Goal: Task Accomplishment & Management: Complete application form

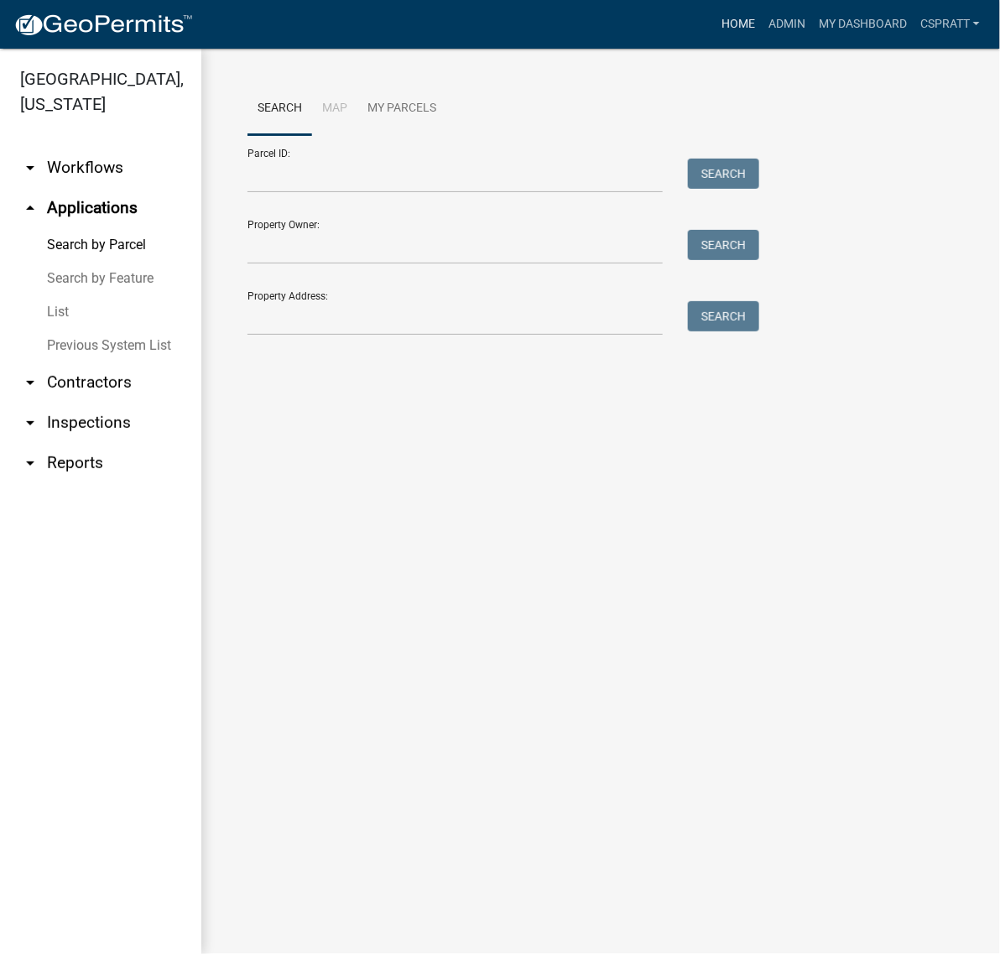
click at [715, 40] on link "Home" at bounding box center [738, 24] width 47 height 32
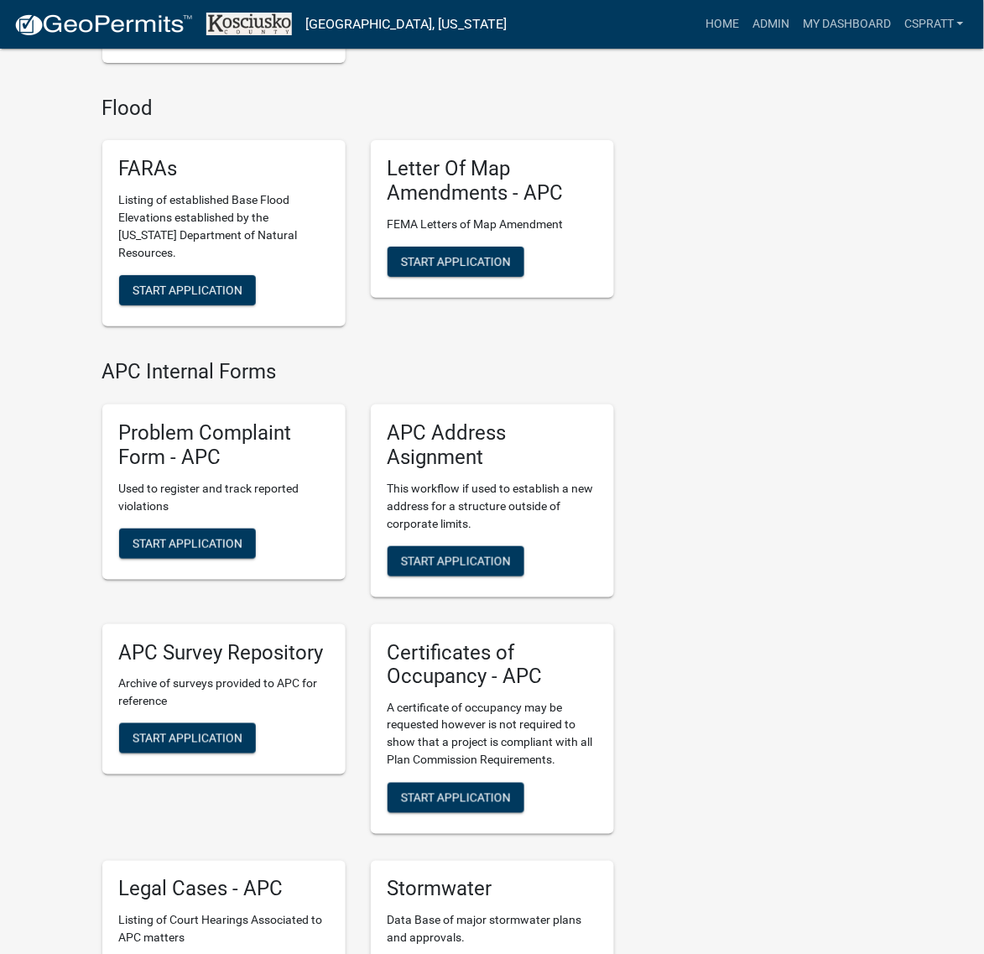
scroll to position [4403, 0]
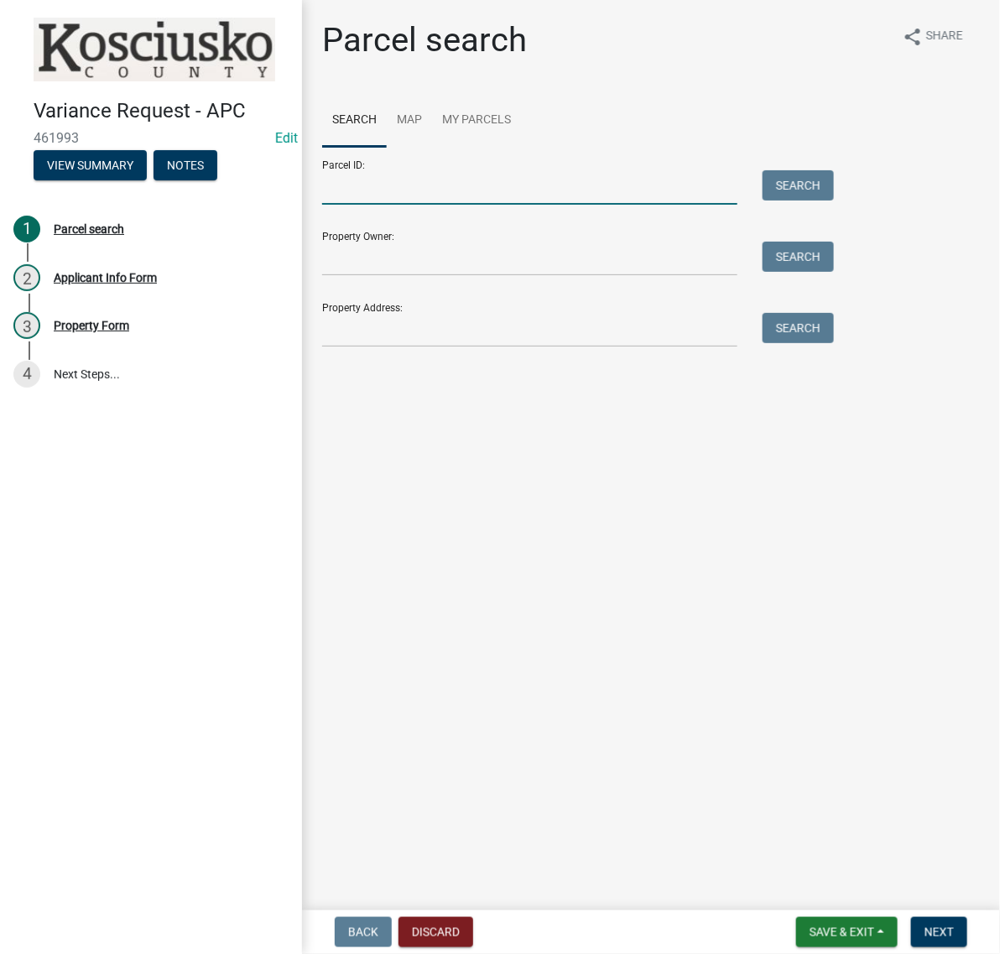
drag, startPoint x: 388, startPoint y: 240, endPoint x: 395, endPoint y: 229, distance: 12.8
click at [388, 205] on input "Parcel ID:" at bounding box center [529, 187] width 415 height 34
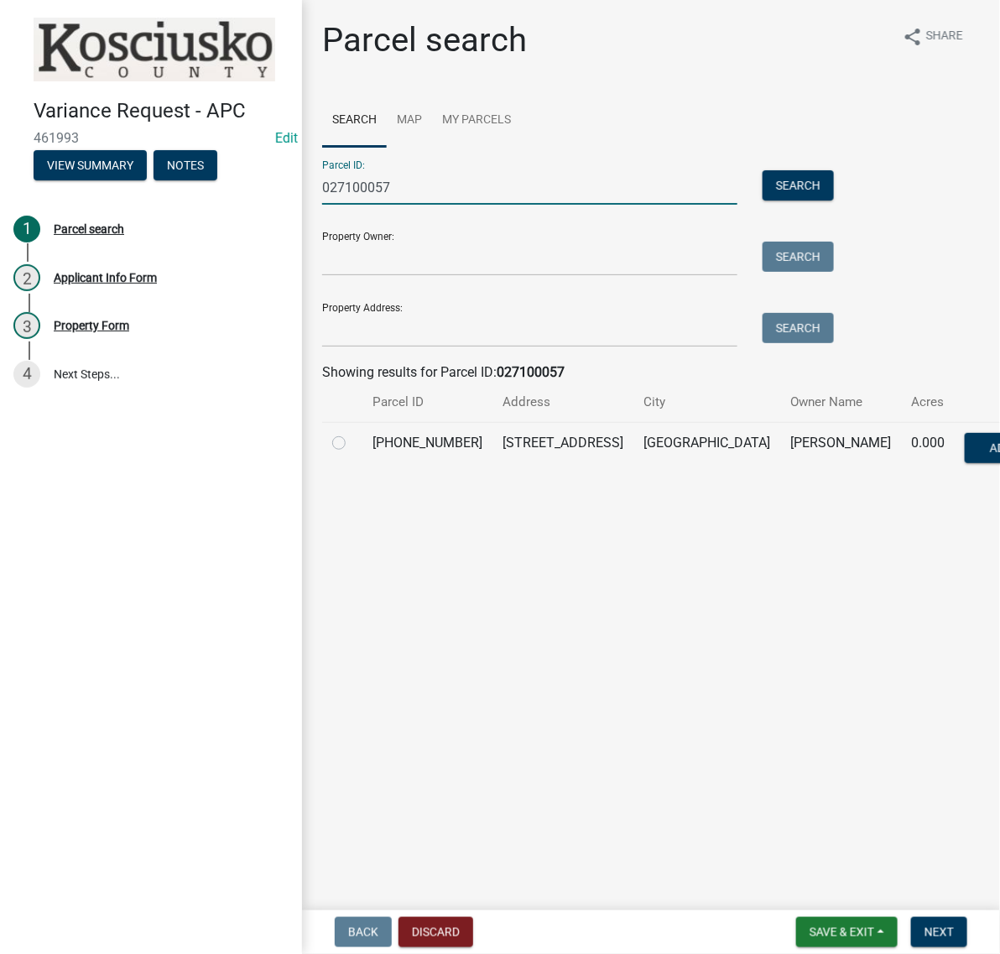
type input "027100057"
click at [352, 433] on label at bounding box center [352, 433] width 0 height 0
click at [353, 444] on input "radio" at bounding box center [357, 438] width 11 height 11
radio input "true"
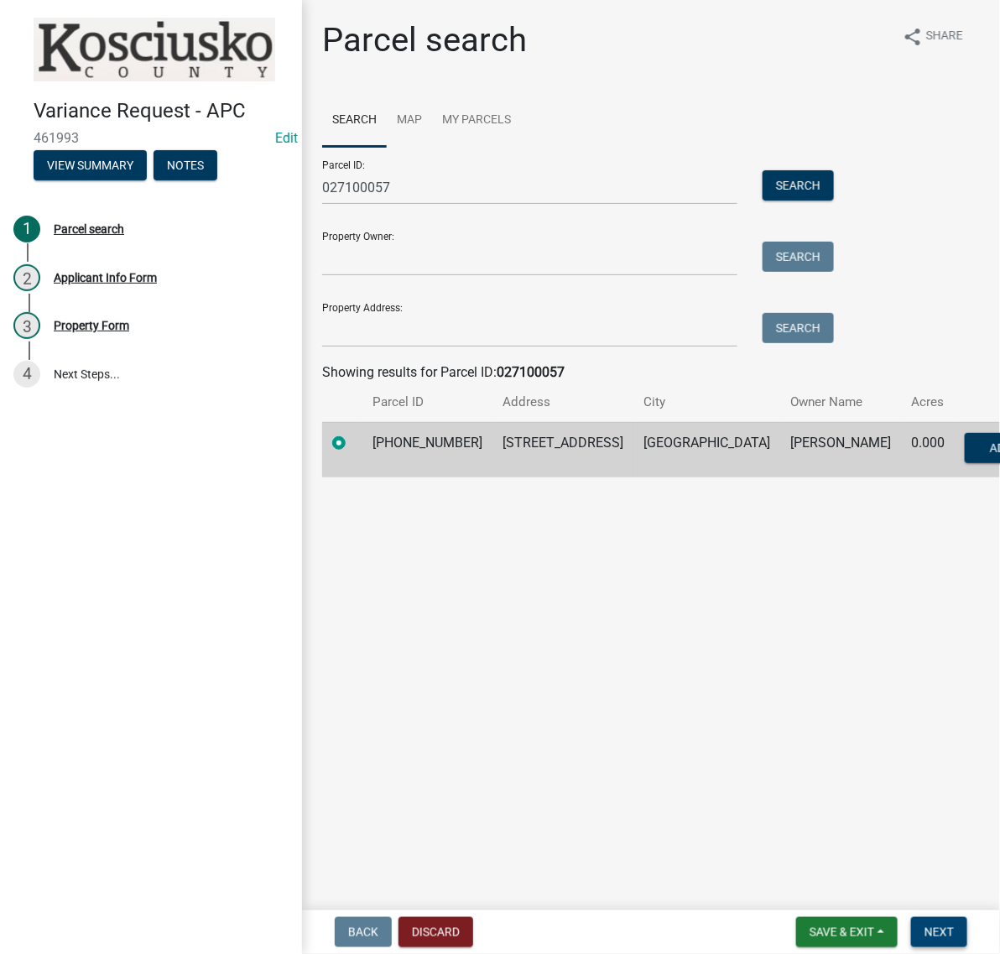
click at [931, 928] on span "Next" at bounding box center [938, 931] width 29 height 13
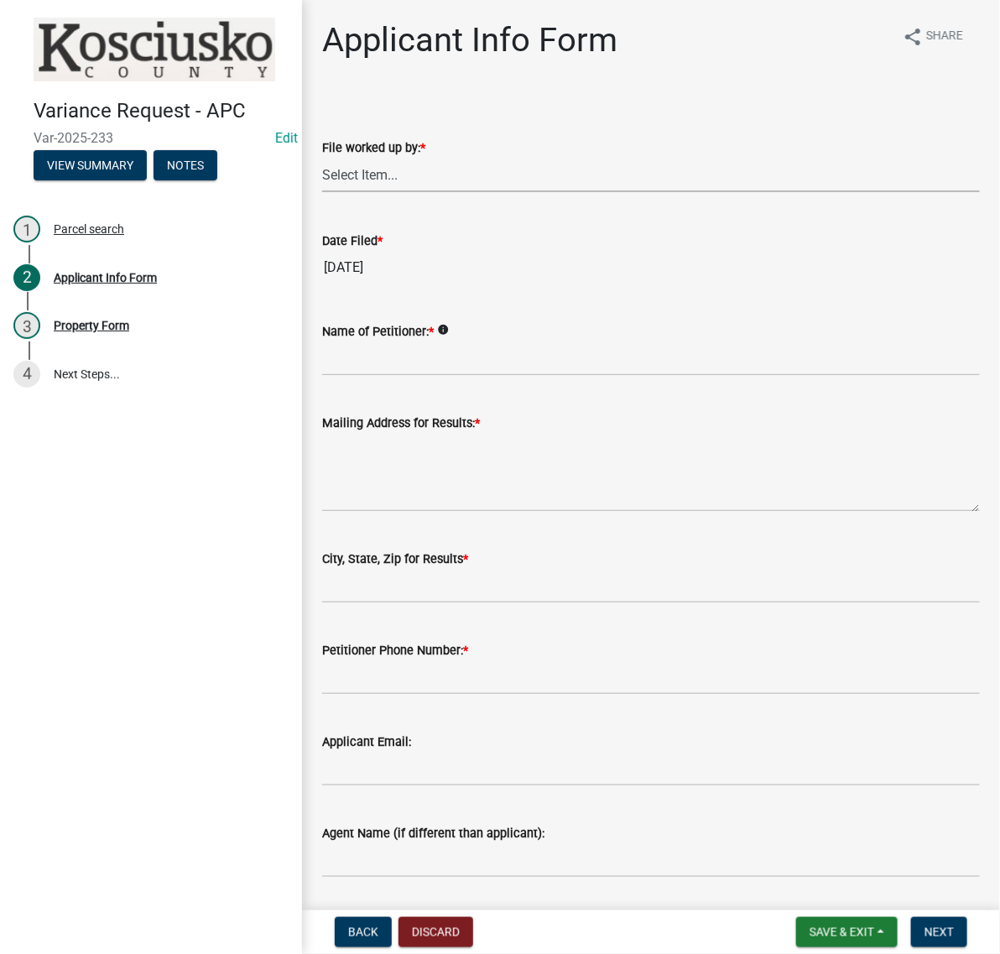
click at [378, 192] on select "Select Item... MMS LT AT CS [PERSON_NAME]" at bounding box center [650, 175] width 657 height 34
click at [327, 192] on select "Select Item... MMS LT AT CS [PERSON_NAME]" at bounding box center [650, 175] width 657 height 34
select select "c872cdc8-ca01-49f1-a213-e4b05fa58cd2"
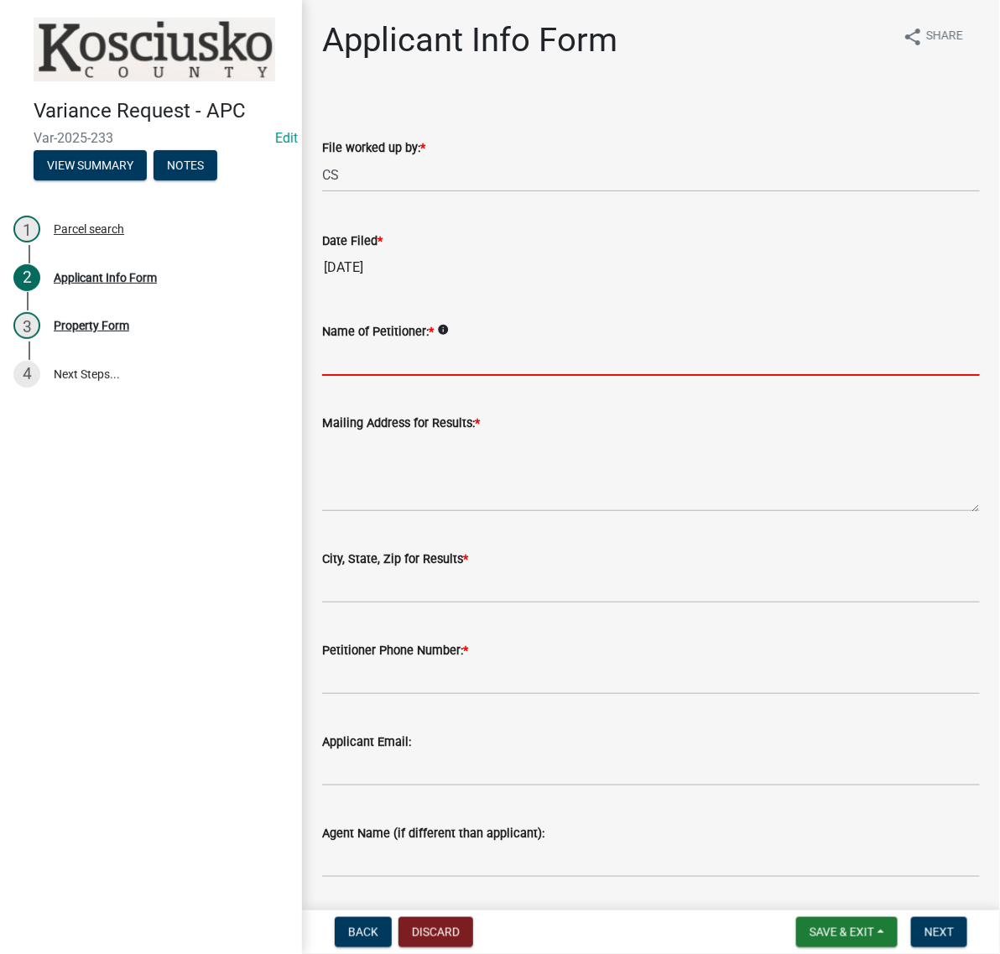
click at [371, 376] on input "Name of Petitioner: *" at bounding box center [650, 358] width 657 height 34
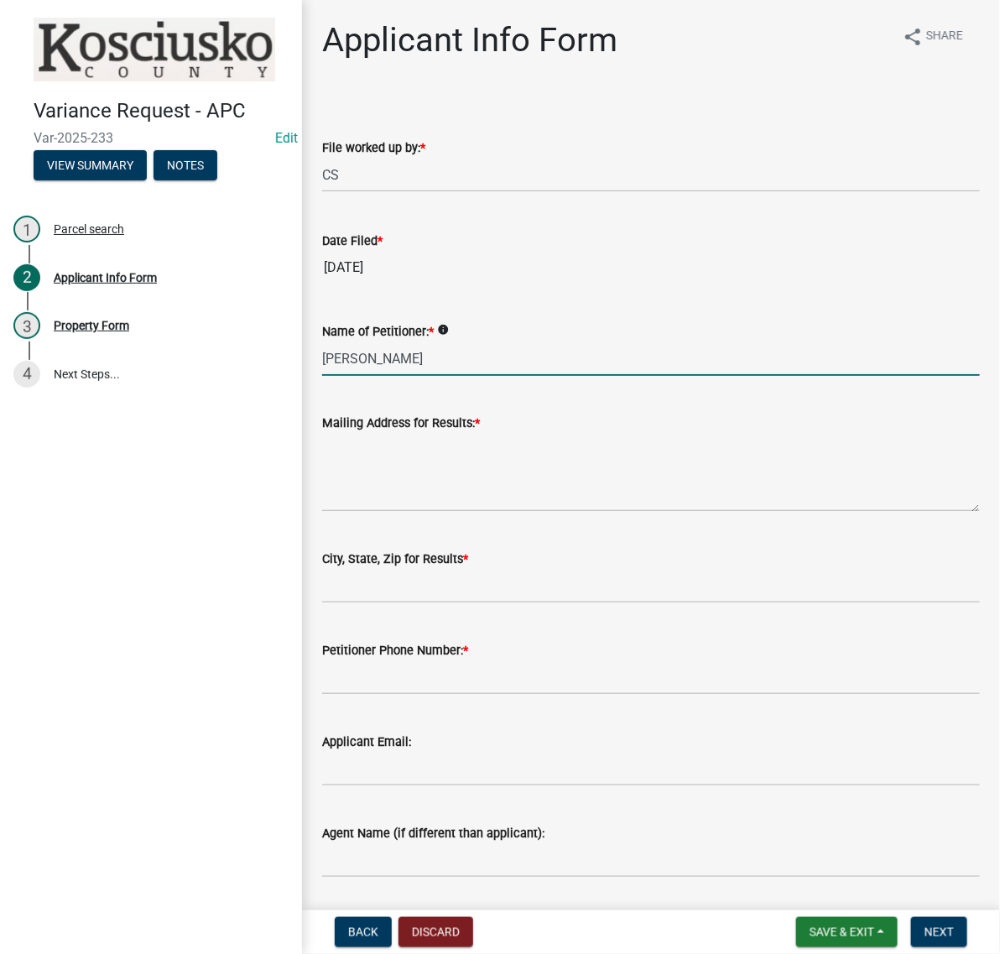
type input "[PERSON_NAME]"
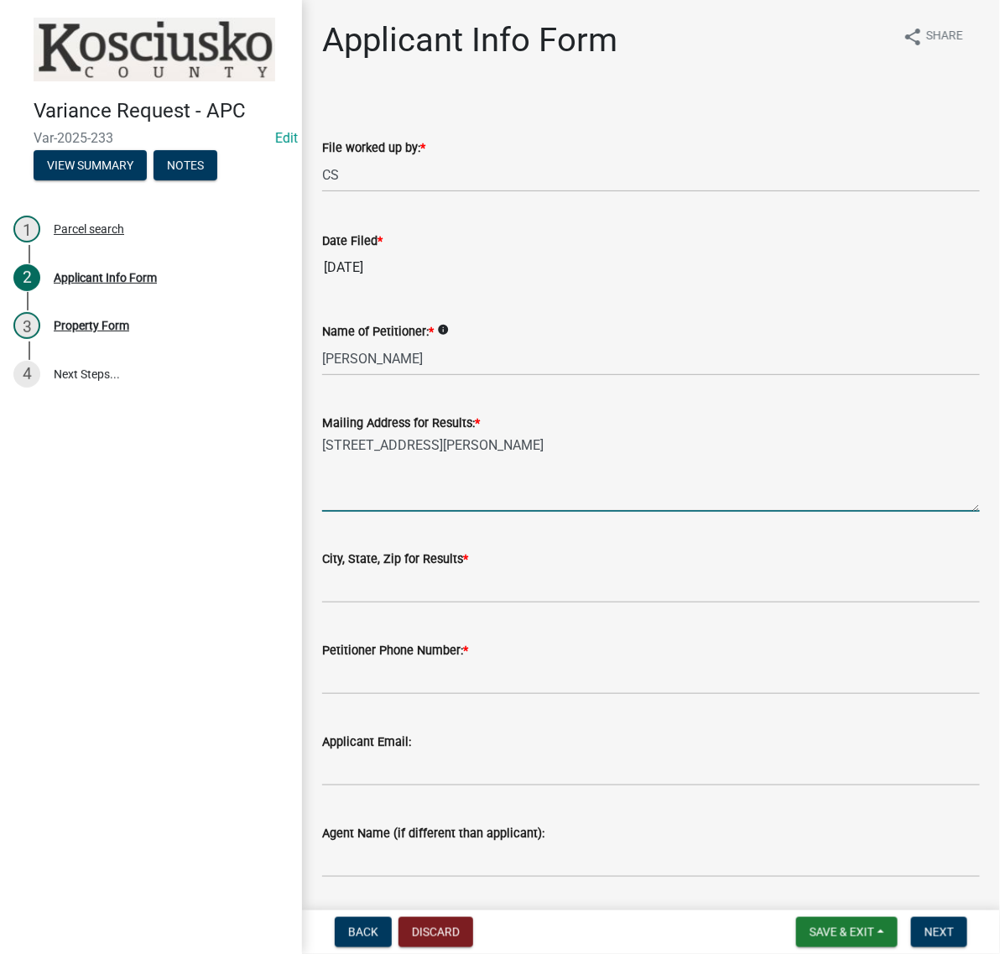
type textarea "[STREET_ADDRESS][PERSON_NAME]"
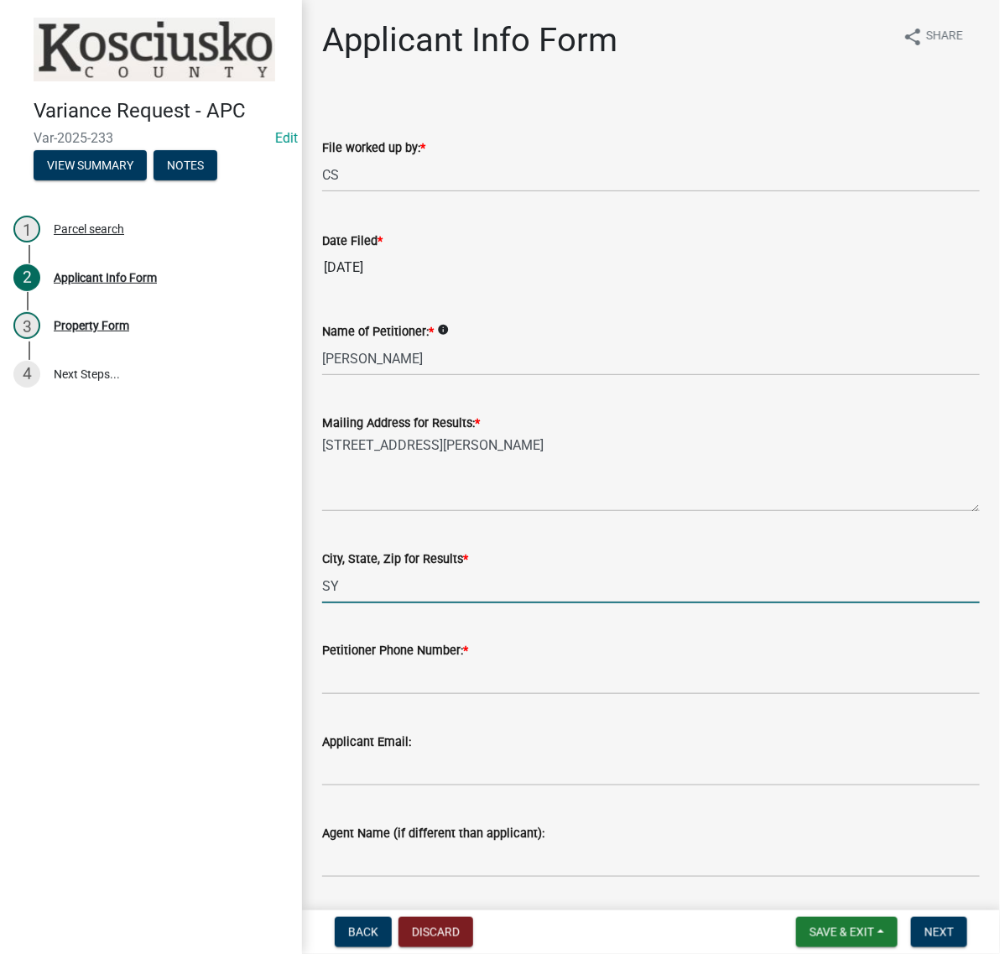
type input "[GEOGRAPHIC_DATA] IN 46567"
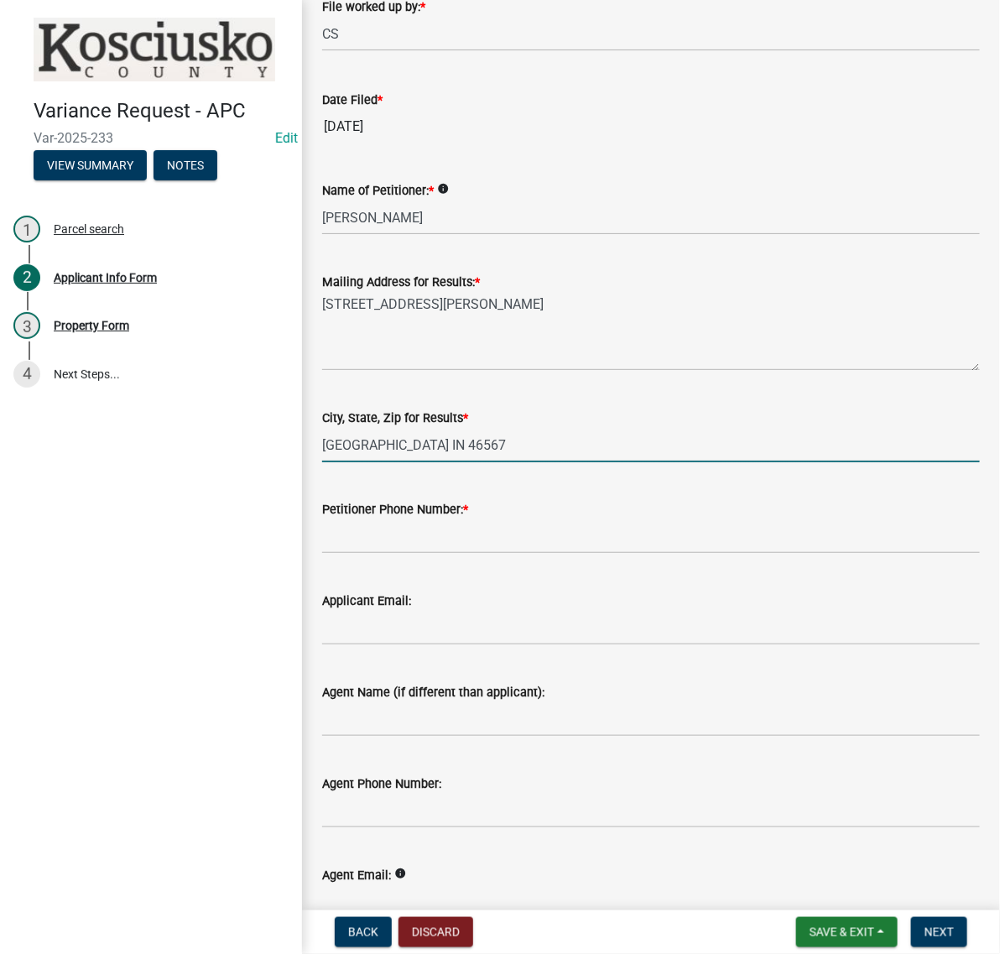
scroll to position [314, 0]
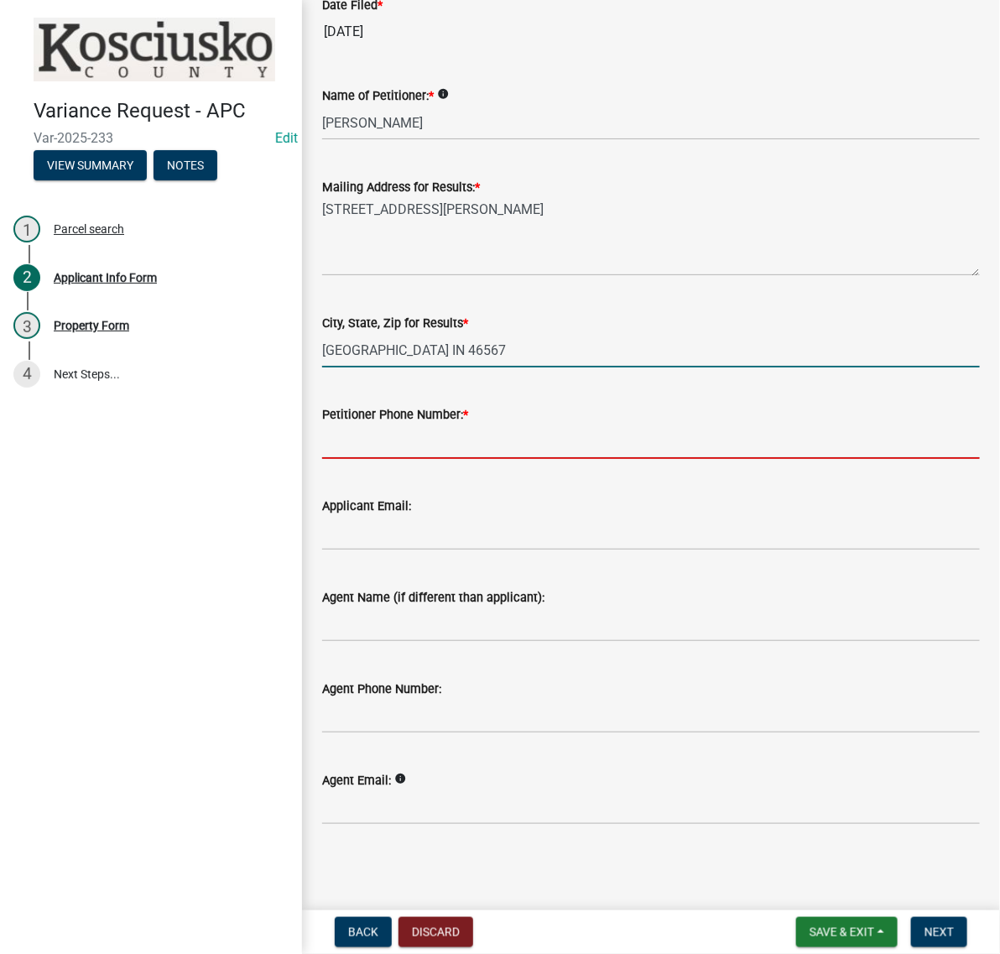
click at [377, 459] on input "Petitioner Phone Number: *" at bounding box center [650, 441] width 657 height 34
type input "000-000-0000"
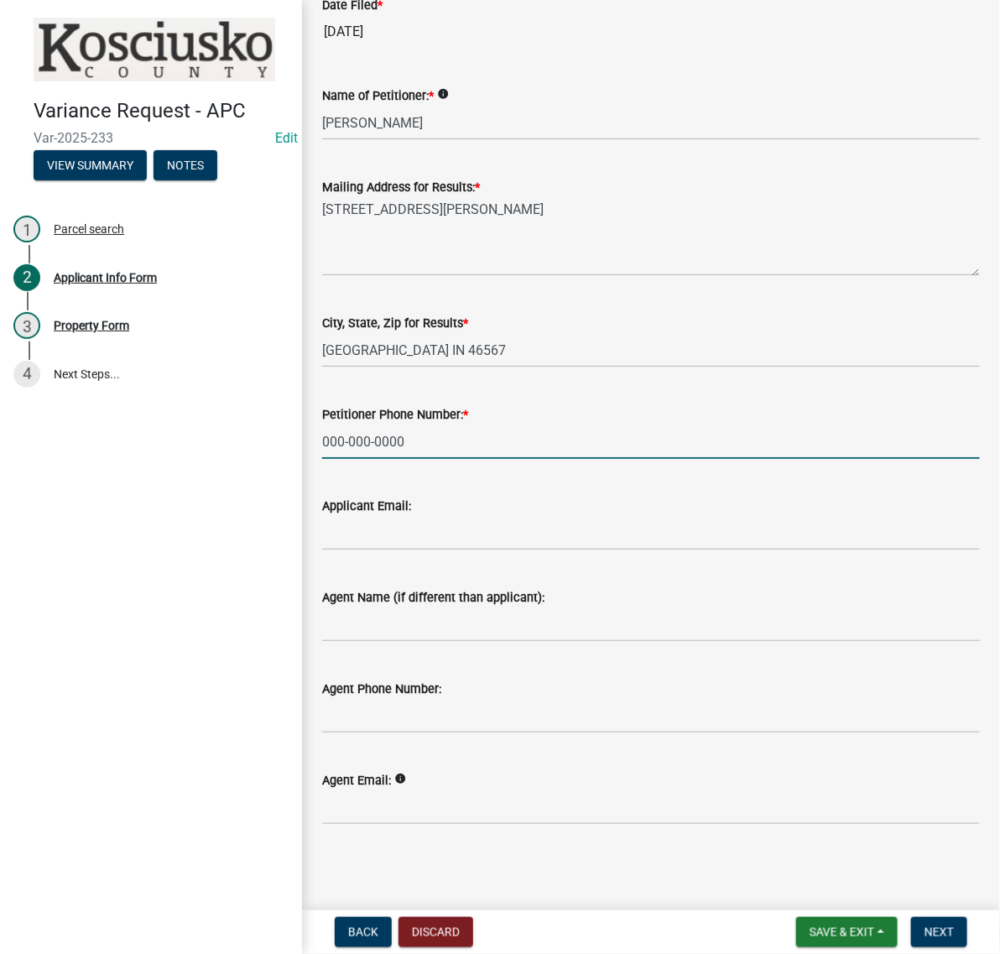
click at [403, 564] on wm-data-entity-input "Applicant Email:" at bounding box center [650, 517] width 657 height 91
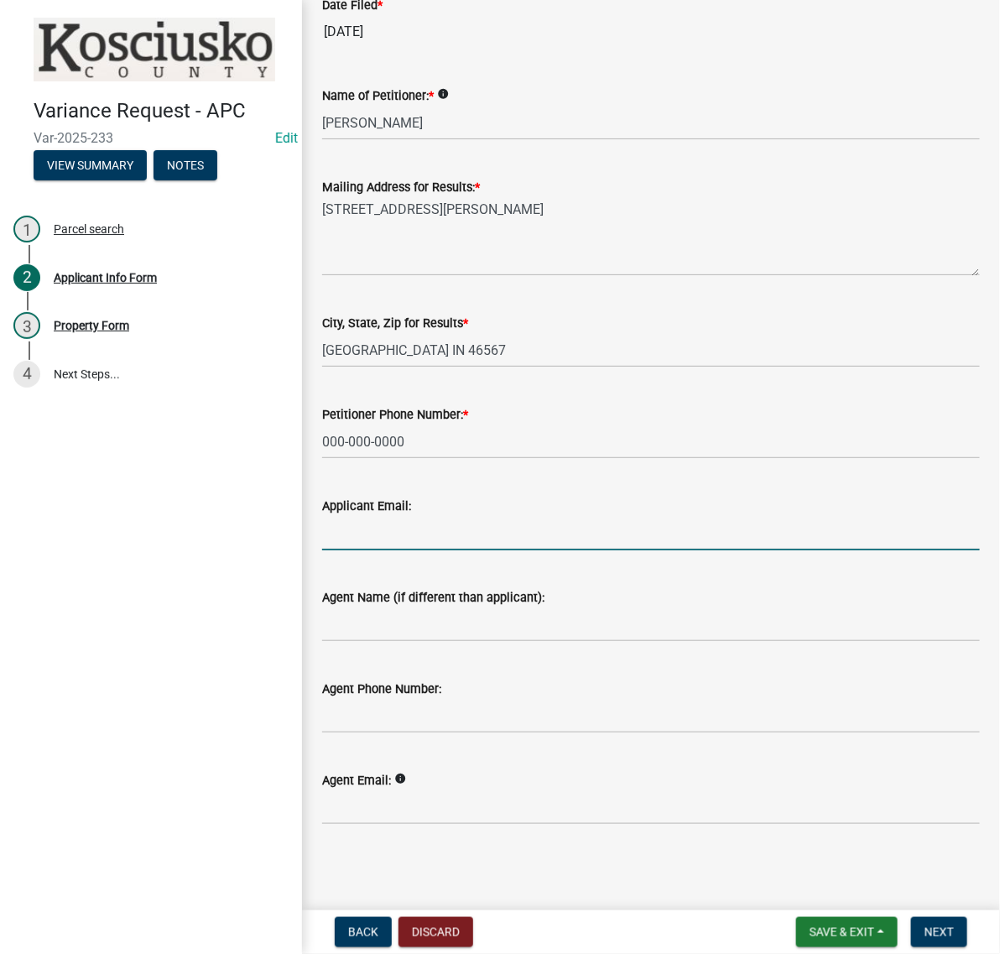
click at [386, 550] on input "Applicant Email:" at bounding box center [650, 533] width 657 height 34
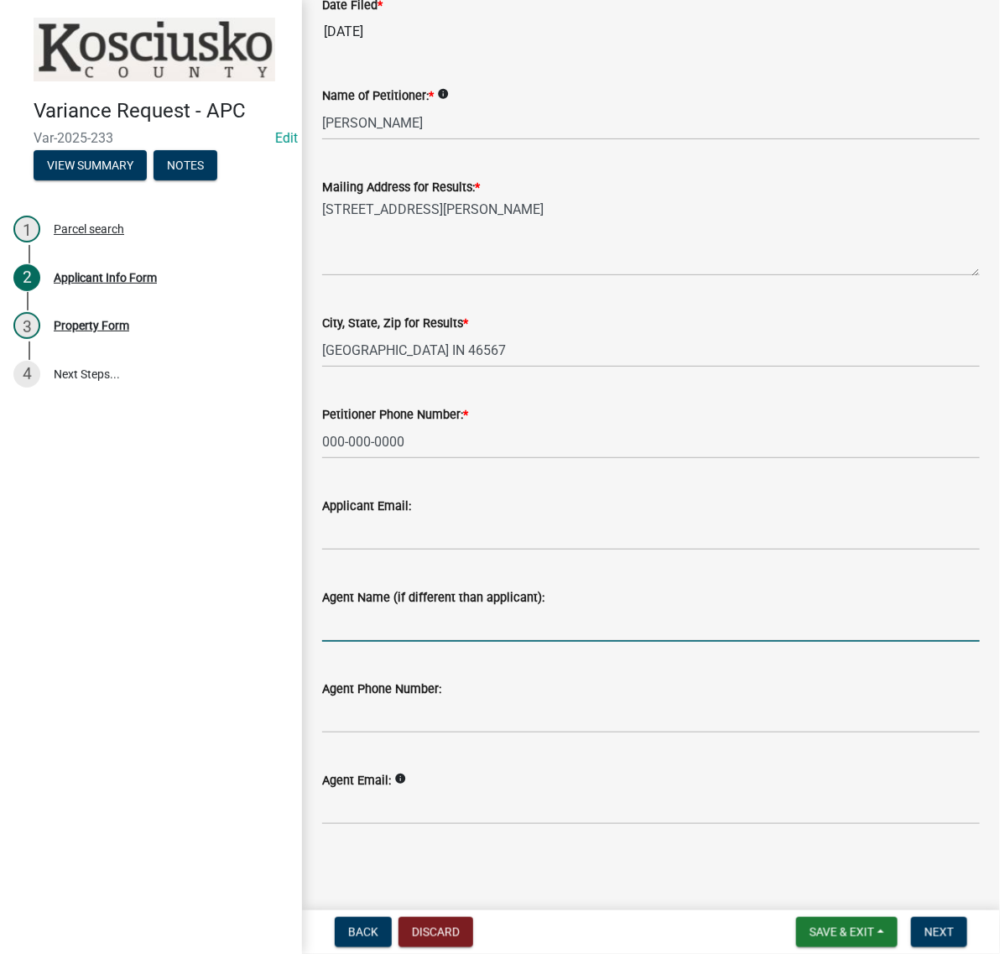
click at [382, 642] on input "Agent Name (if different than applicant):" at bounding box center [650, 624] width 657 height 34
type input "[PERSON_NAME]"
click at [397, 699] on input "Agent Phone Number:" at bounding box center [650, 716] width 657 height 34
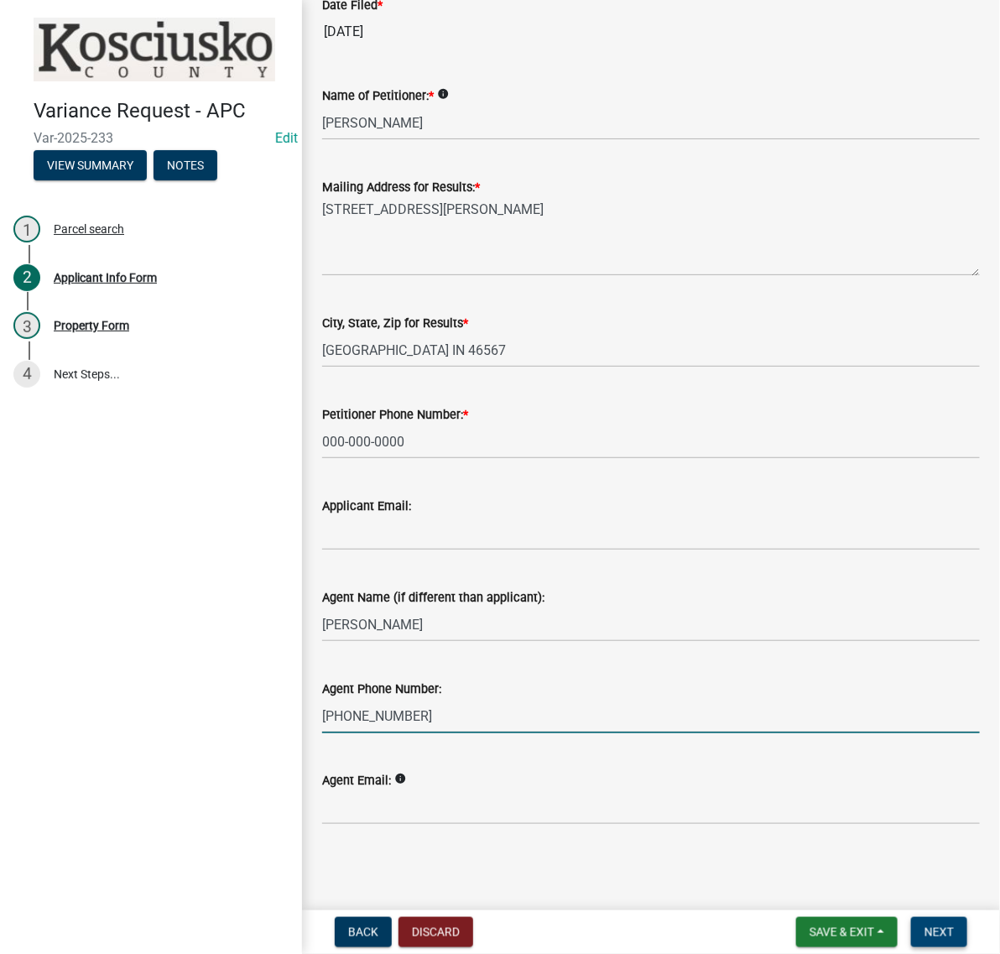
type input "[PHONE_NUMBER]"
click at [936, 919] on button "Next" at bounding box center [939, 932] width 56 height 30
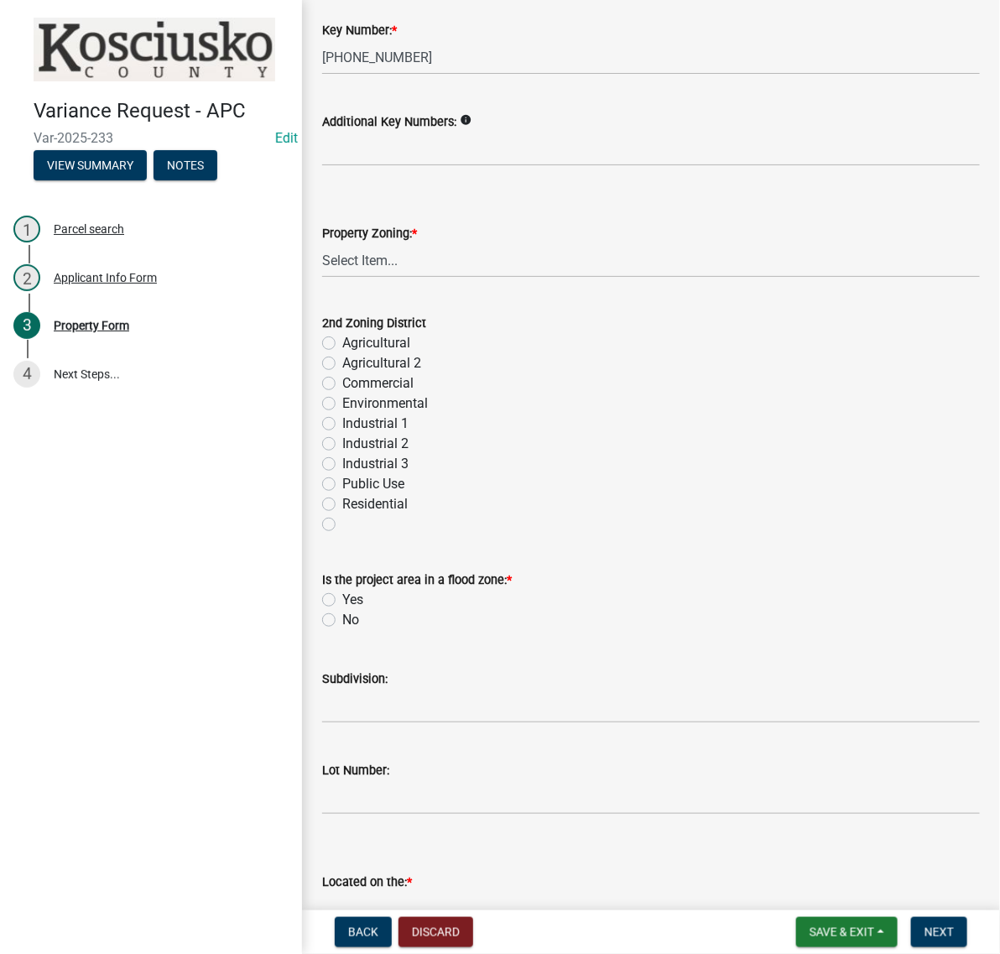
scroll to position [524, 0]
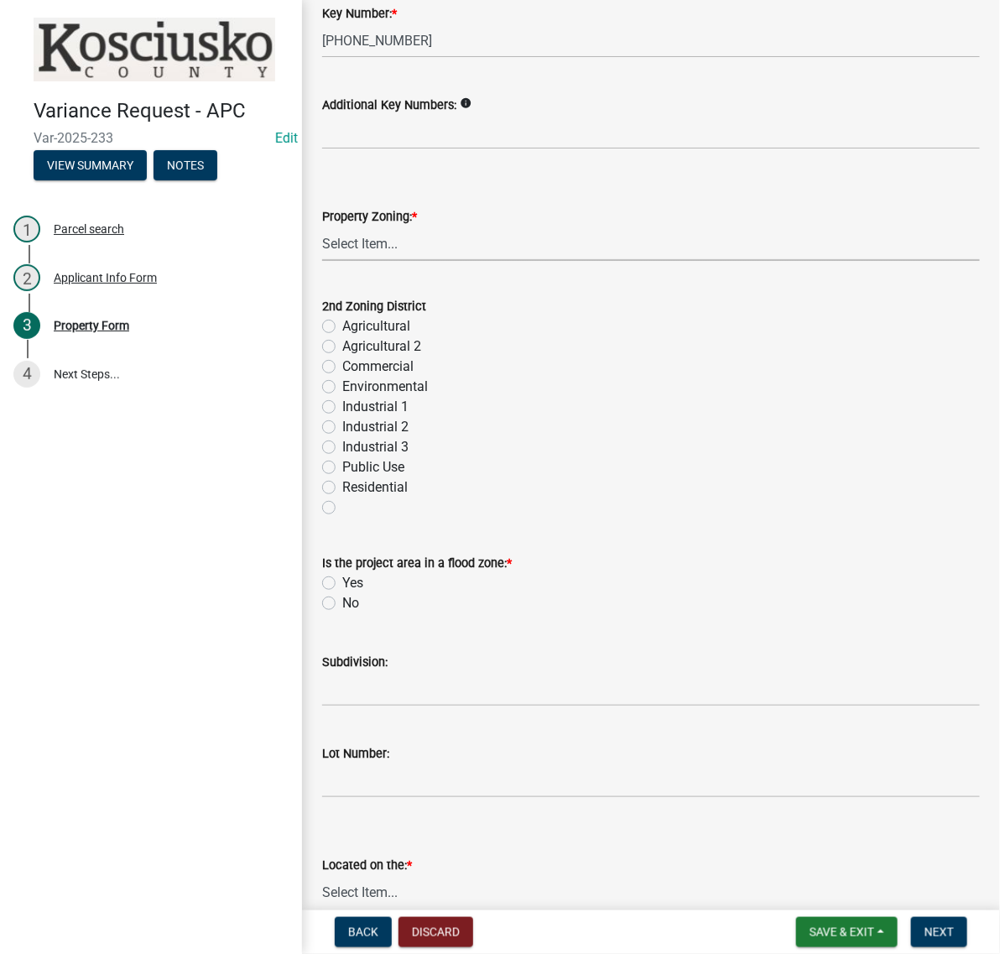
drag, startPoint x: 346, startPoint y: 437, endPoint x: 361, endPoint y: 451, distance: 20.8
click at [346, 261] on select "Select Item... Agricultural Agricultural 2 Commercial Environmental Industrial …" at bounding box center [650, 243] width 657 height 34
click at [327, 261] on select "Select Item... Agricultural Agricultural 2 Commercial Environmental Industrial …" at bounding box center [650, 243] width 657 height 34
select select "1146270b-2111-4e23-bf7f-74ce85cf7041"
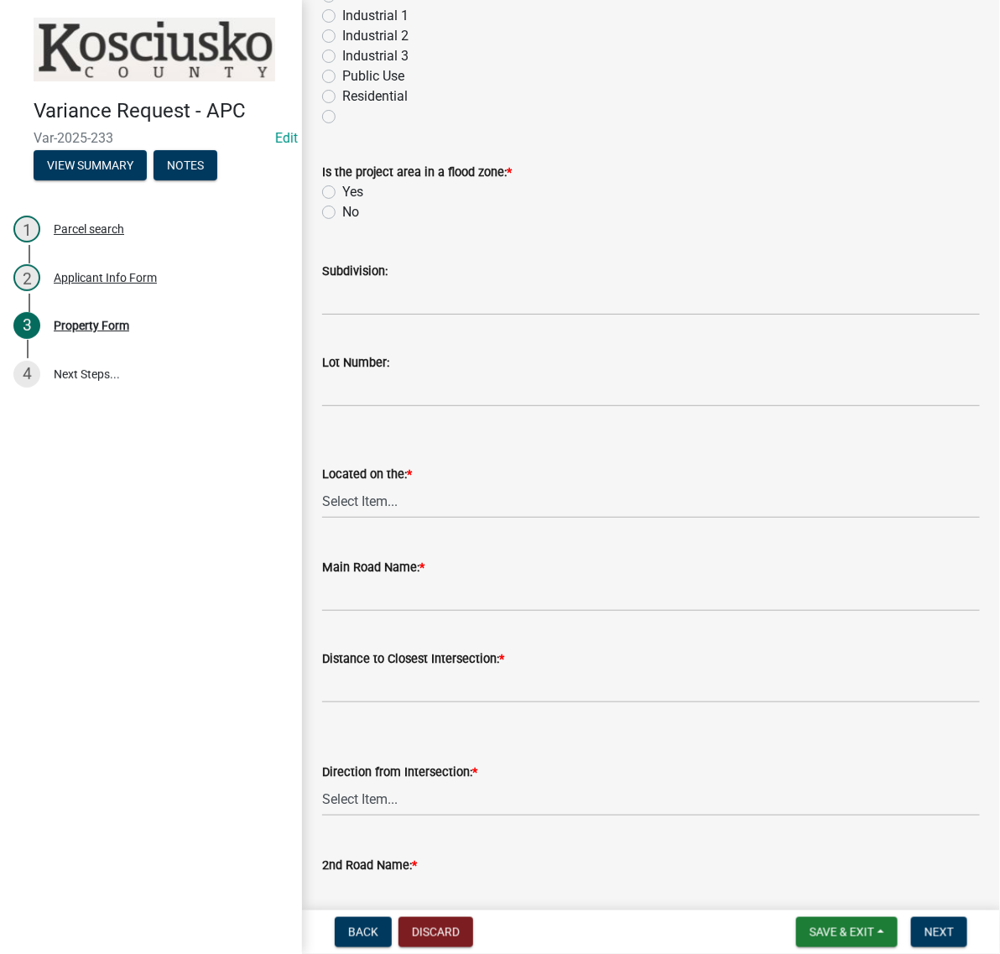
scroll to position [943, 0]
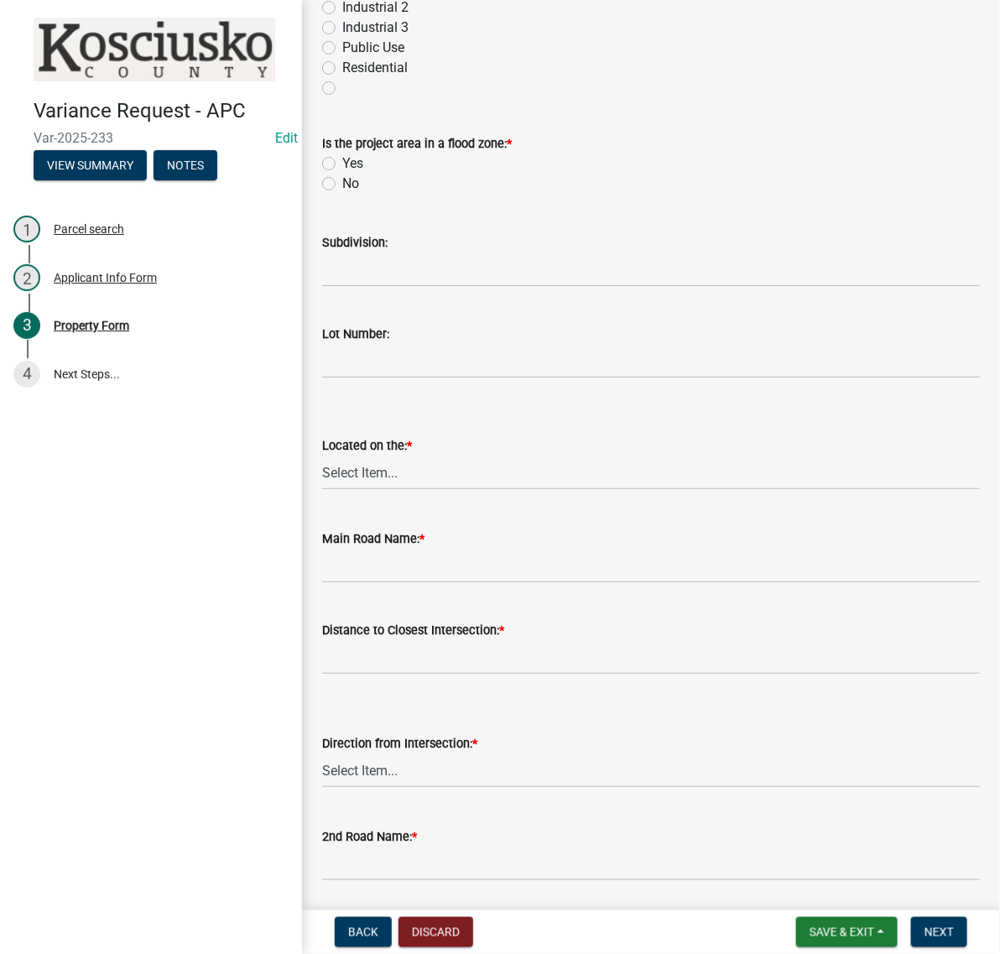
click at [342, 194] on label "No" at bounding box center [350, 184] width 17 height 20
click at [342, 184] on input "No" at bounding box center [347, 179] width 11 height 11
radio input "true"
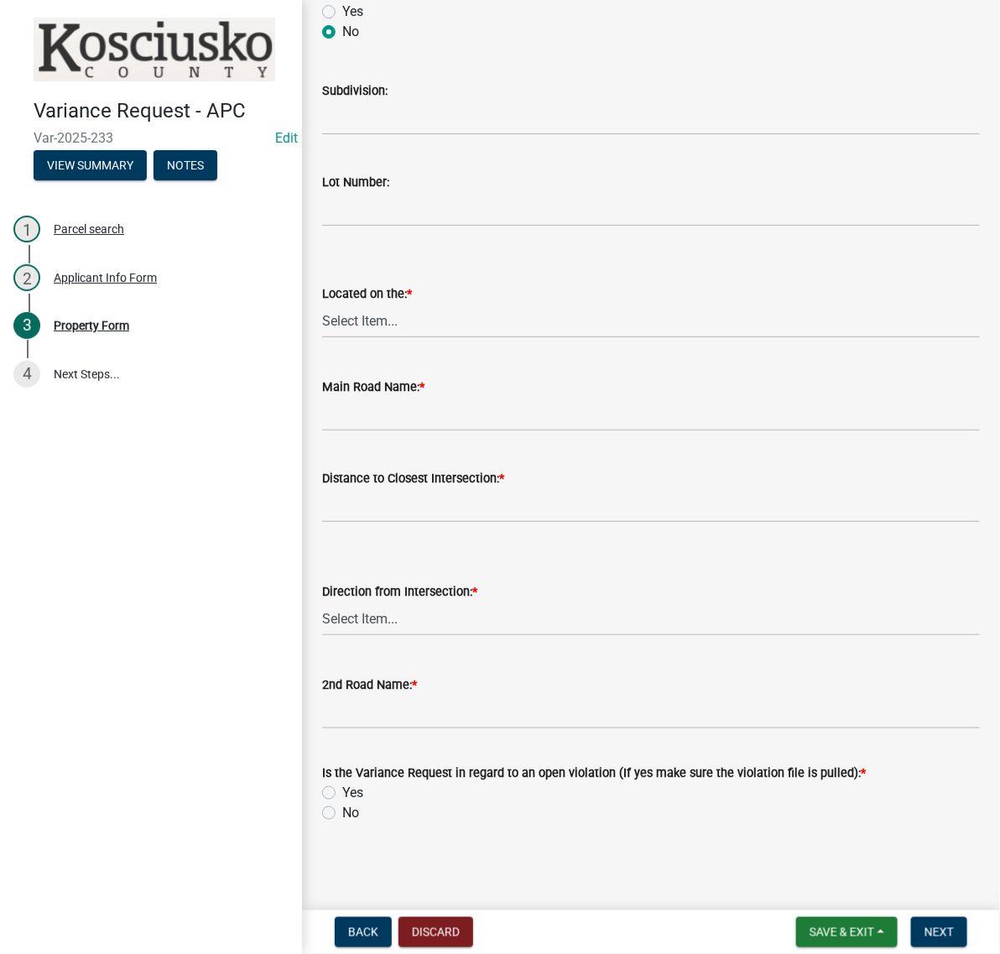
scroll to position [1153, 0]
click at [363, 135] on input "Subdivision:" at bounding box center [650, 118] width 657 height 34
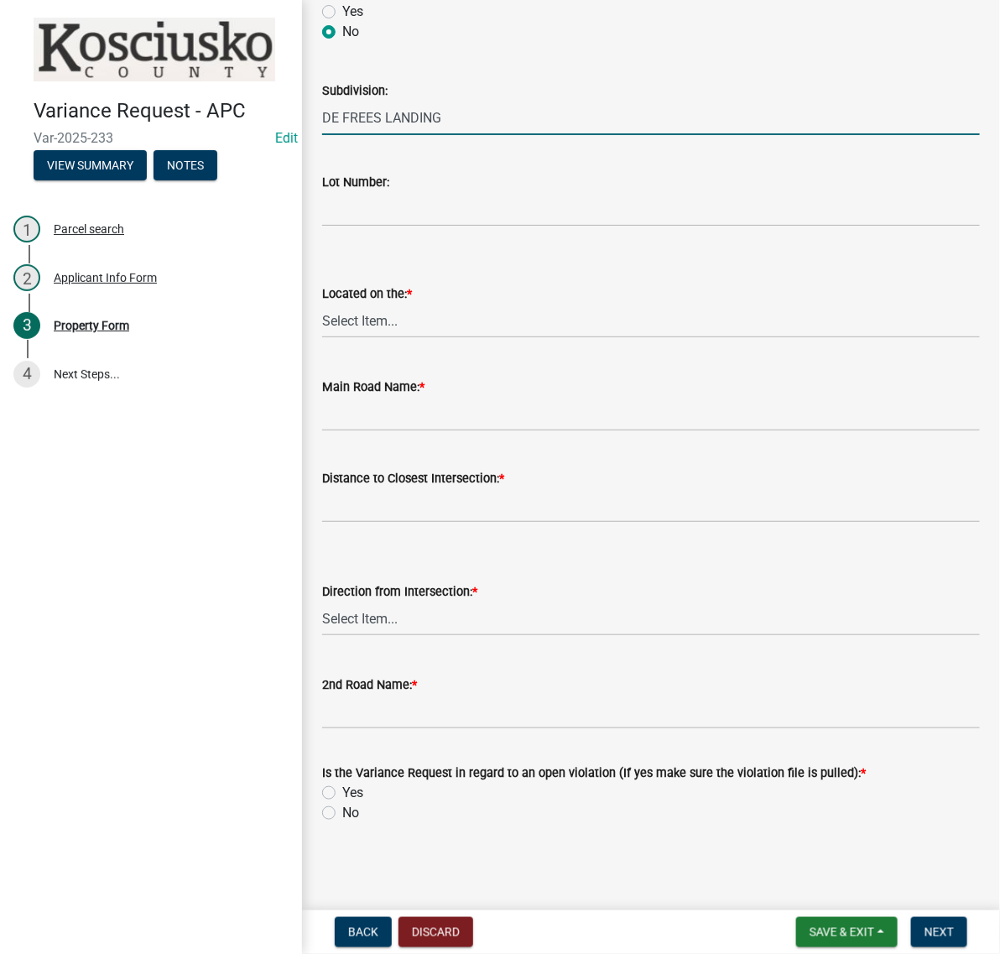
type input "DE FREES LANDING"
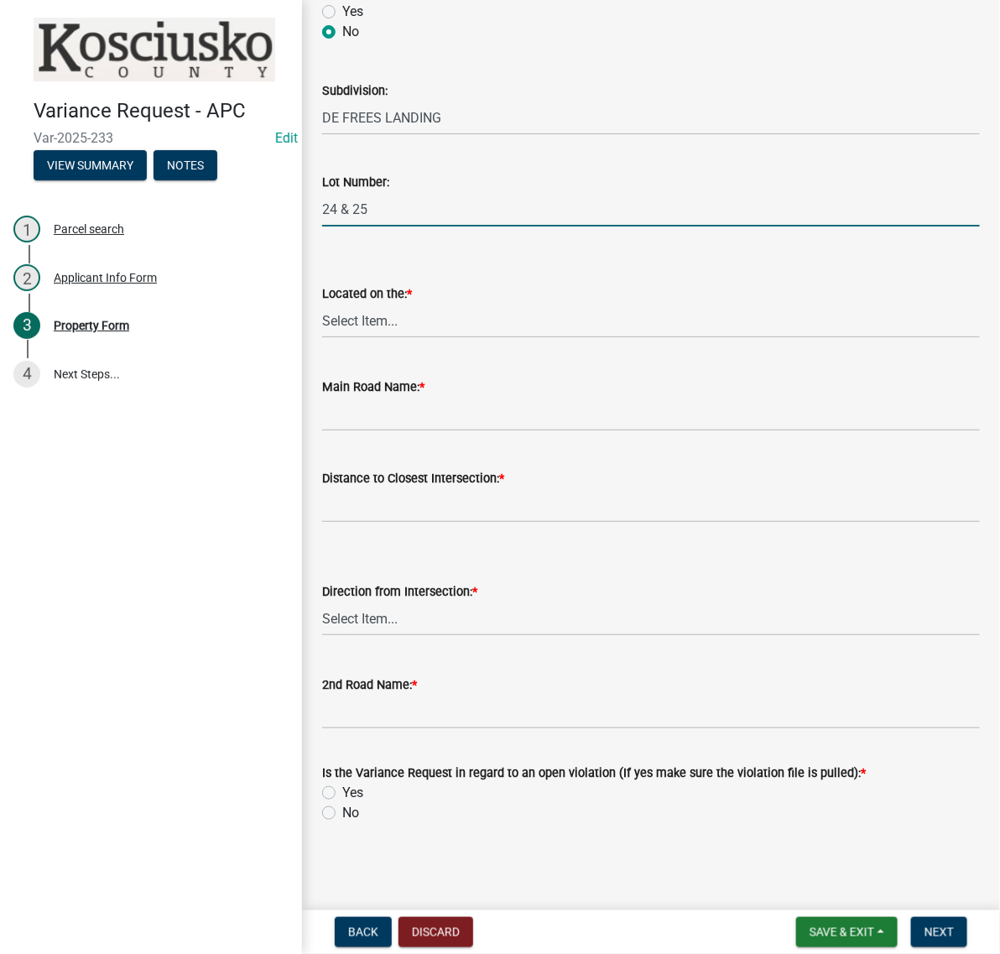
type input "24 & 25"
click at [424, 338] on select "Select Item... North Northeast Northwest South Southeast Southwest [GEOGRAPHIC_…" at bounding box center [650, 321] width 657 height 34
click at [327, 338] on select "Select Item... North Northeast Northwest South Southeast Southwest [GEOGRAPHIC_…" at bounding box center [650, 321] width 657 height 34
select select "d8c320fa-3fd0-4fe1-af08-bb647ef17508"
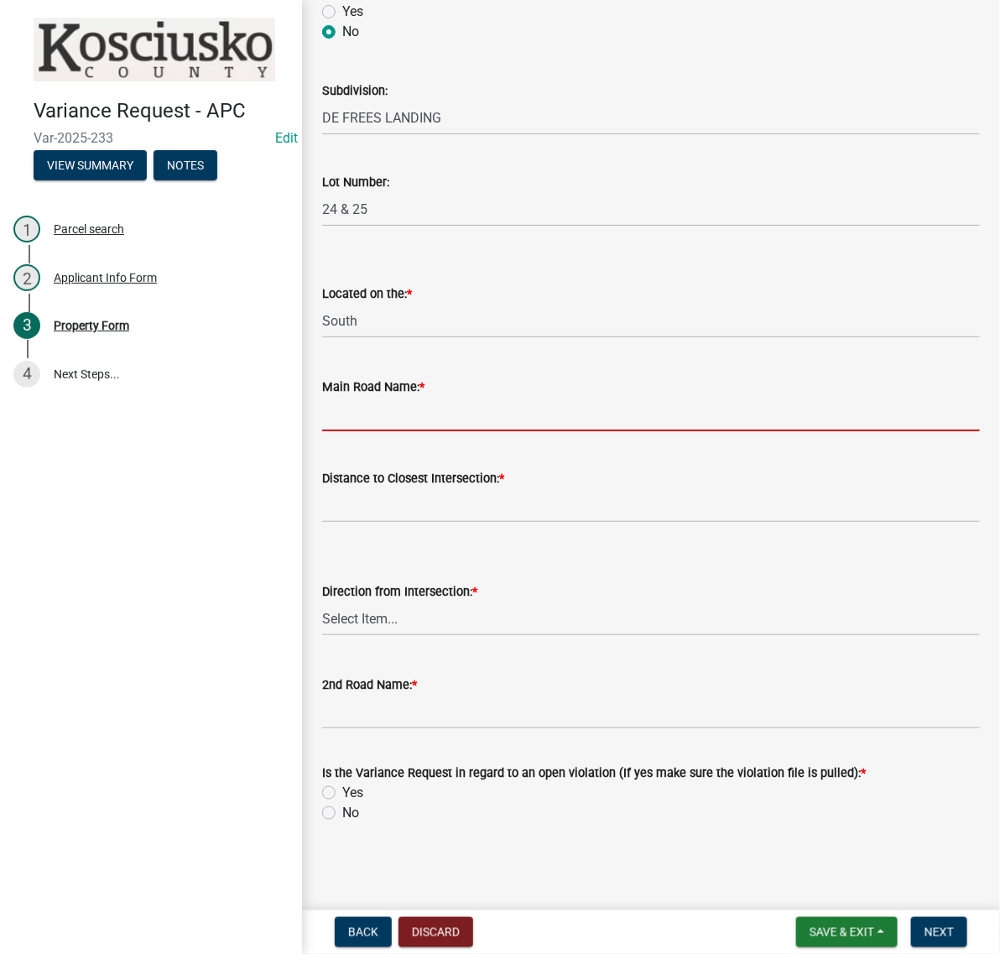
click at [396, 431] on input "Main Road Name: *" at bounding box center [650, 414] width 657 height 34
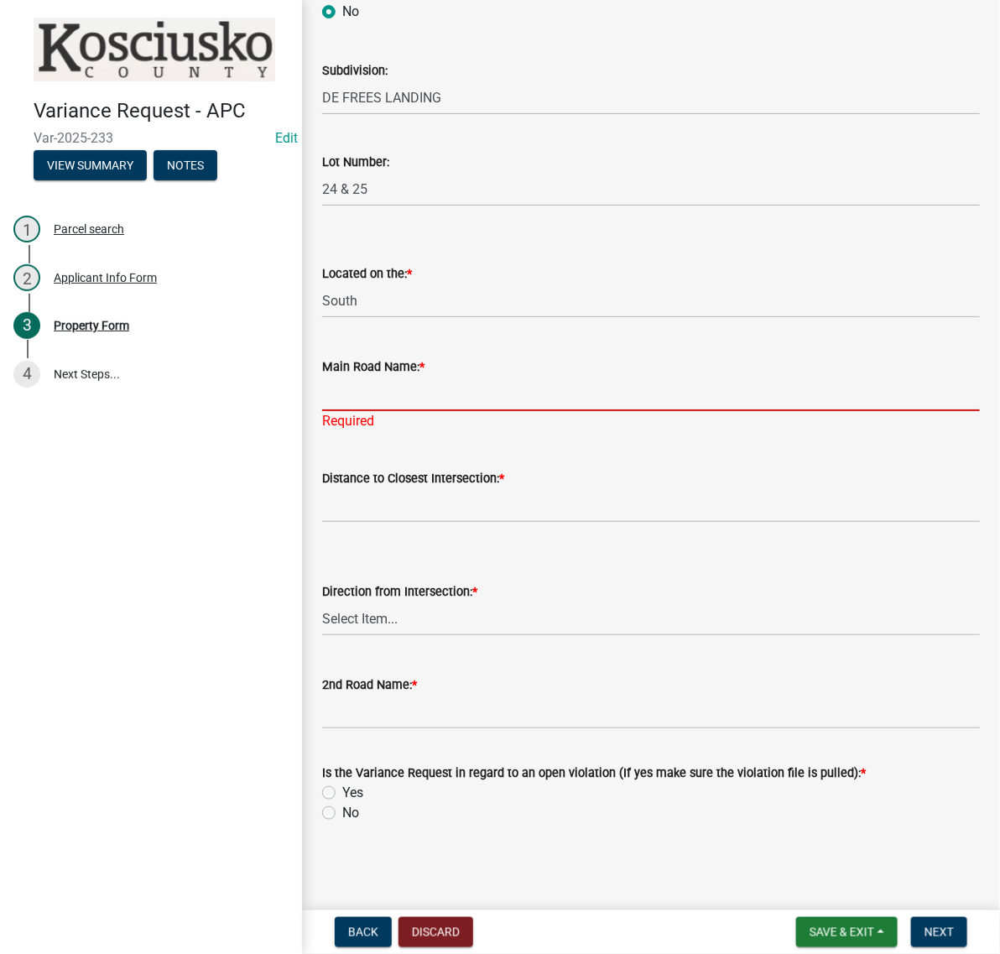
click at [377, 411] on input "Main Road Name: *" at bounding box center [650, 394] width 657 height 34
click at [370, 411] on input "Main Road Name: *" at bounding box center [650, 394] width 657 height 34
type input "EMS D18C LN"
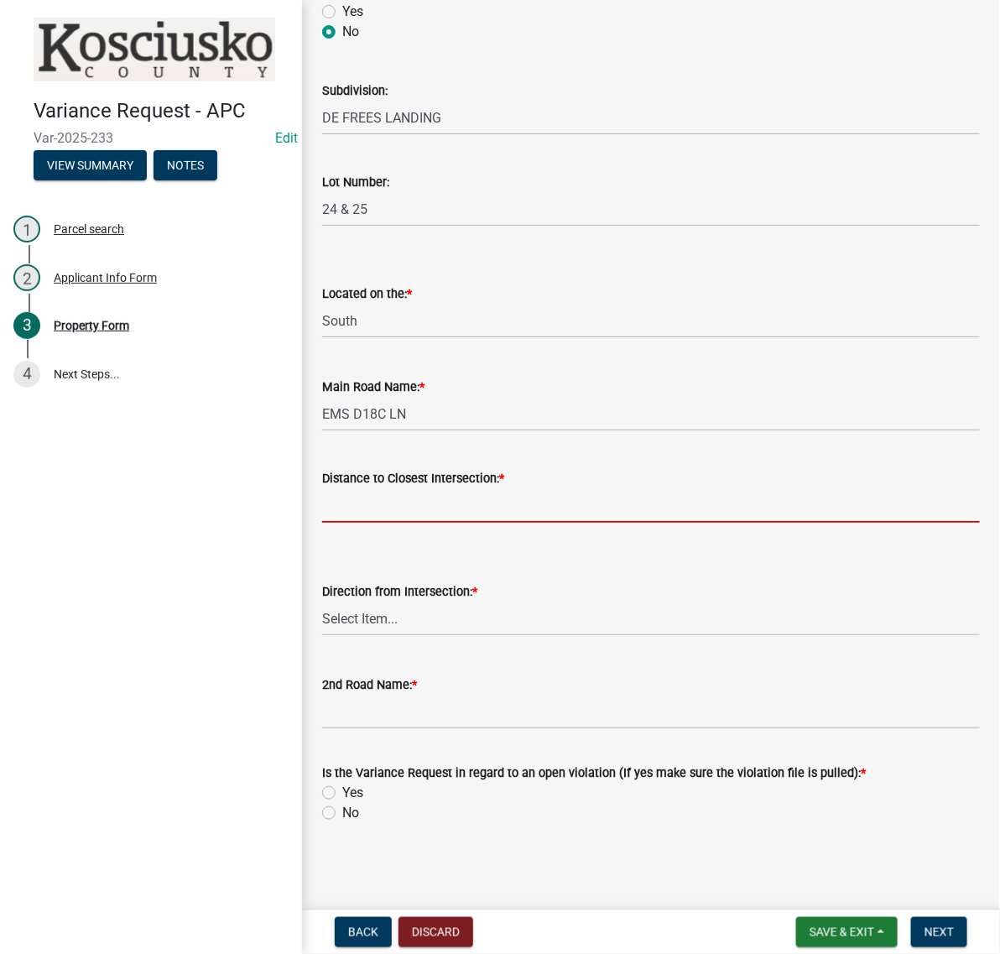
scroll to position [1363, 0]
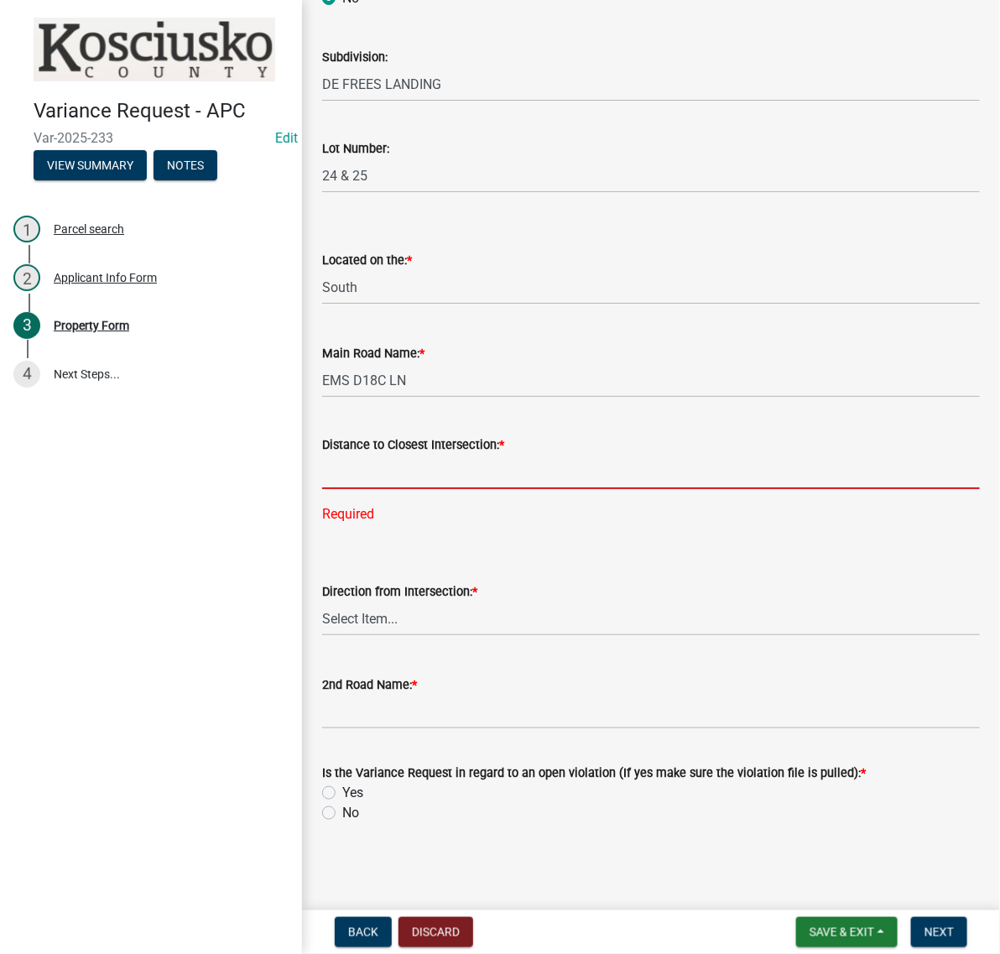
click at [354, 489] on input "text" at bounding box center [650, 472] width 657 height 34
type input "590"
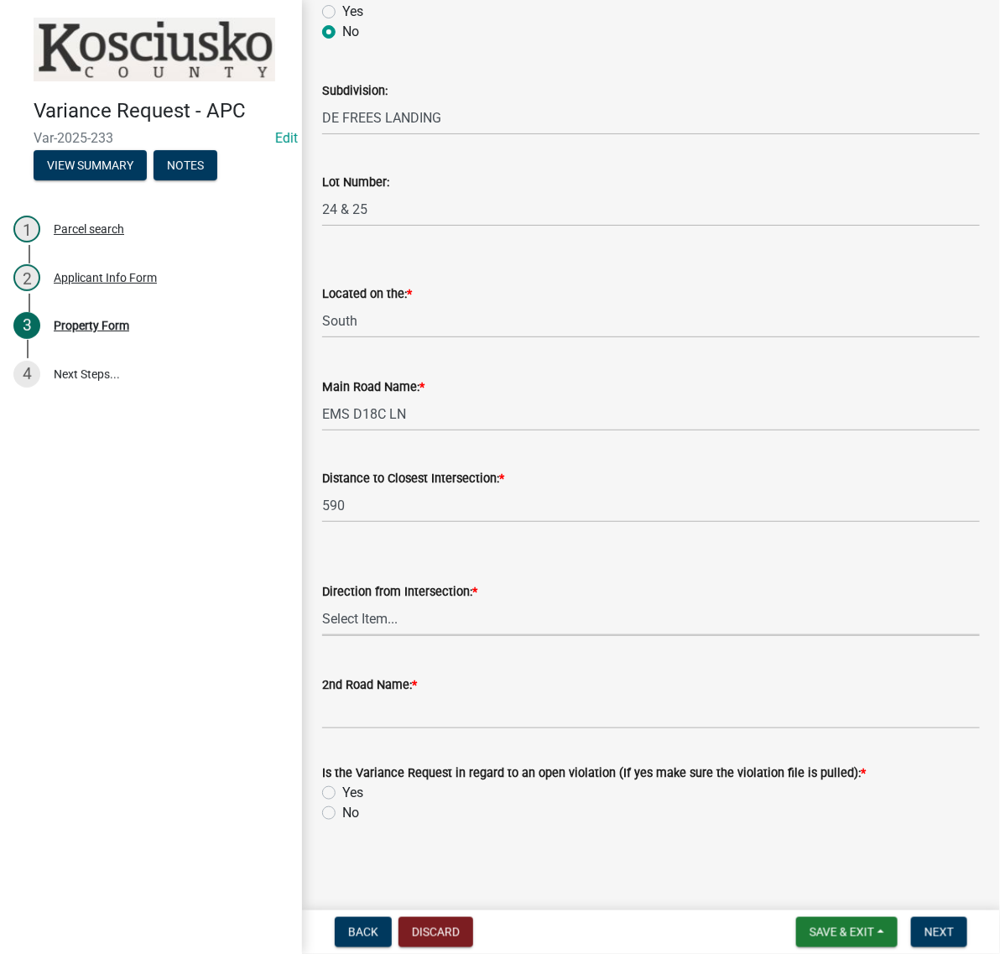
click at [363, 651] on wm-data-entity-input "Direction from Intersection: * Select Item... North Northeast Northwest South S…" at bounding box center [650, 594] width 657 height 113
click at [327, 636] on select "Select Item... North Northeast Northwest South Southeast Southwest [GEOGRAPHIC_…" at bounding box center [650, 618] width 657 height 34
select select "b983368b-bd6c-49f0-a245-937c986c7d91"
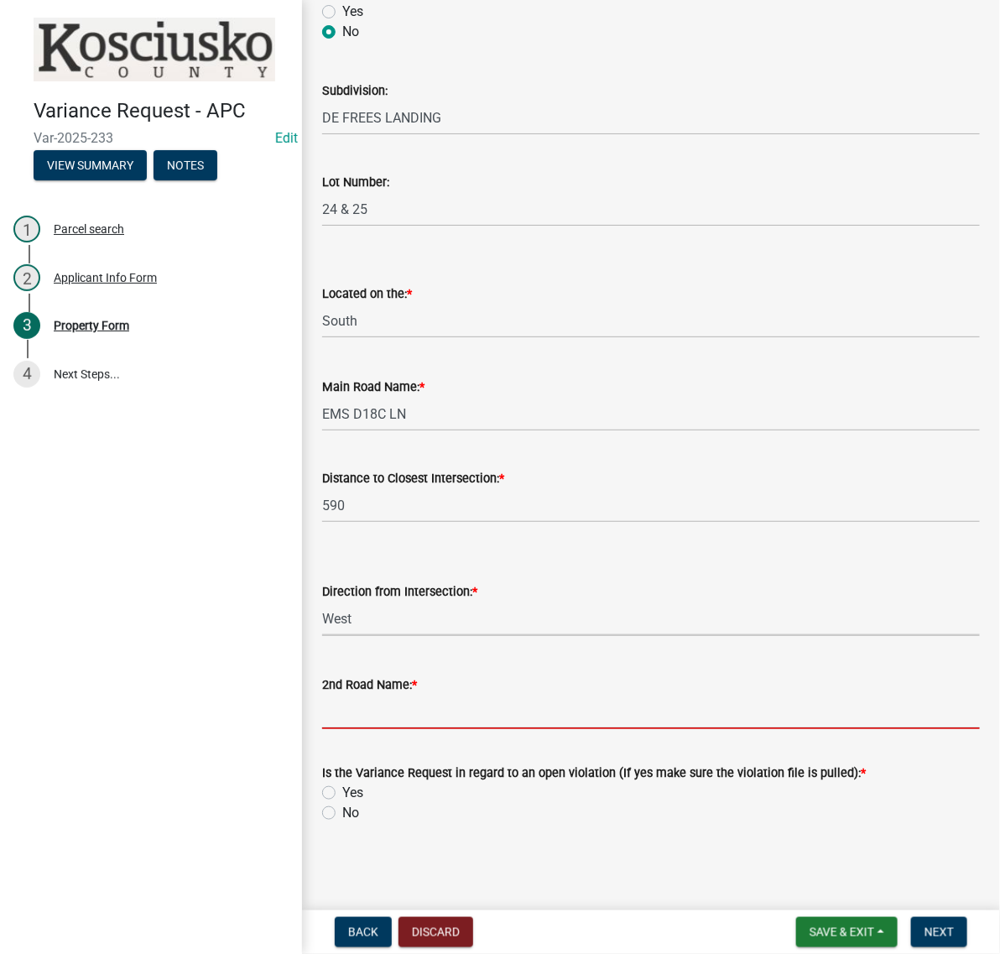
click at [353, 694] on input "2nd Road Name: *" at bounding box center [650, 711] width 657 height 34
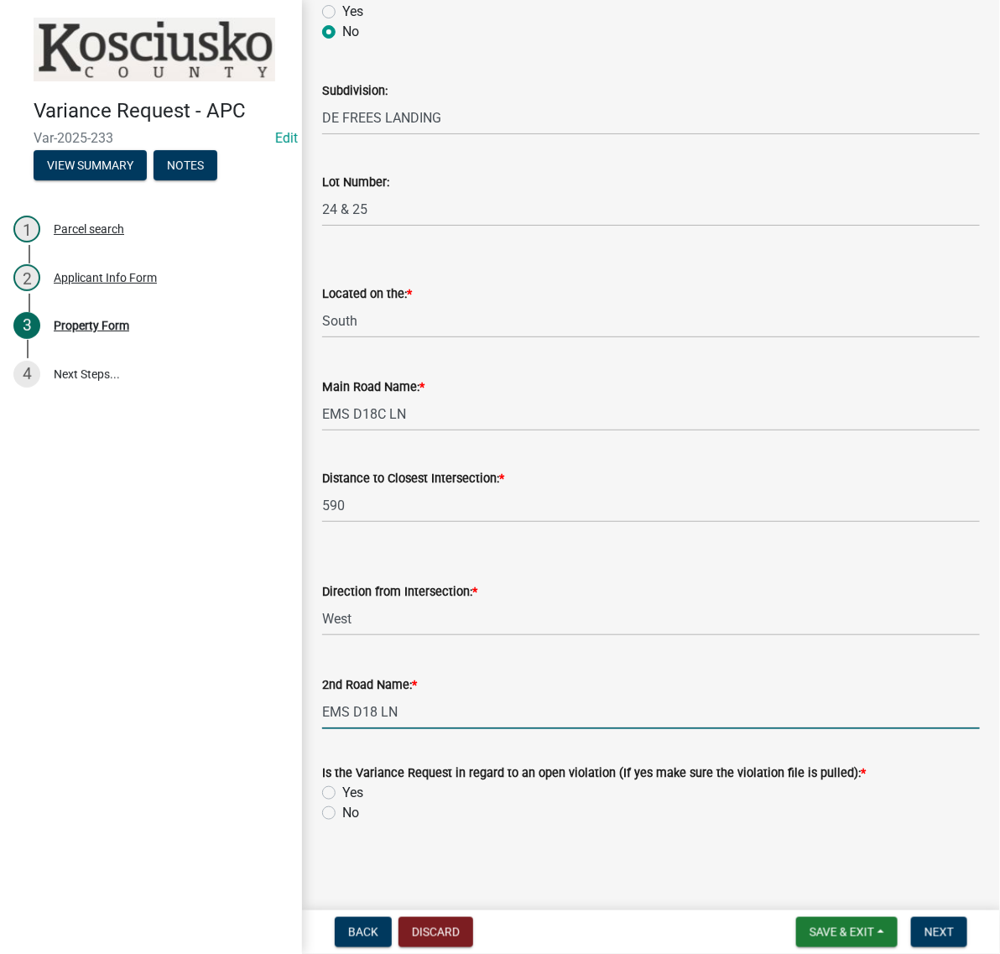
type input "EMS D18 LN"
click at [342, 782] on label "Yes" at bounding box center [352, 792] width 21 height 20
click at [342, 782] on input "Yes" at bounding box center [347, 787] width 11 height 11
radio input "true"
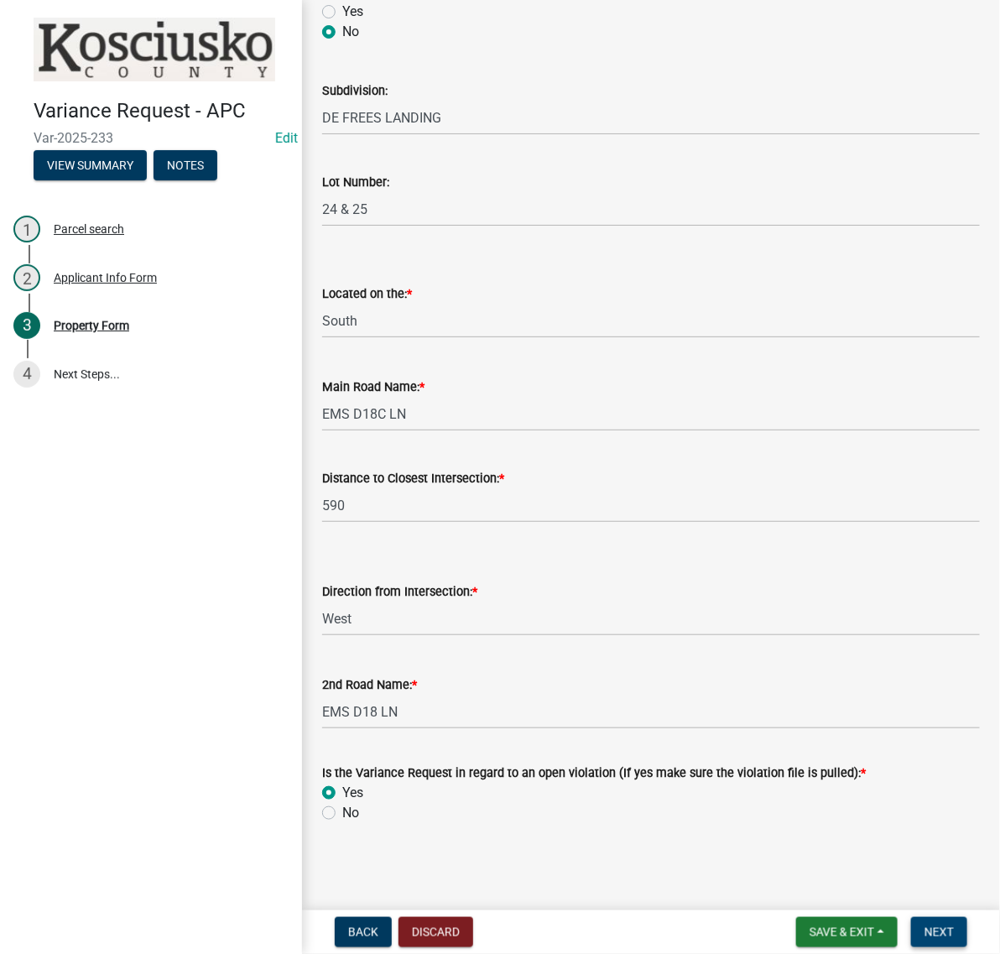
click at [933, 927] on span "Next" at bounding box center [938, 931] width 29 height 13
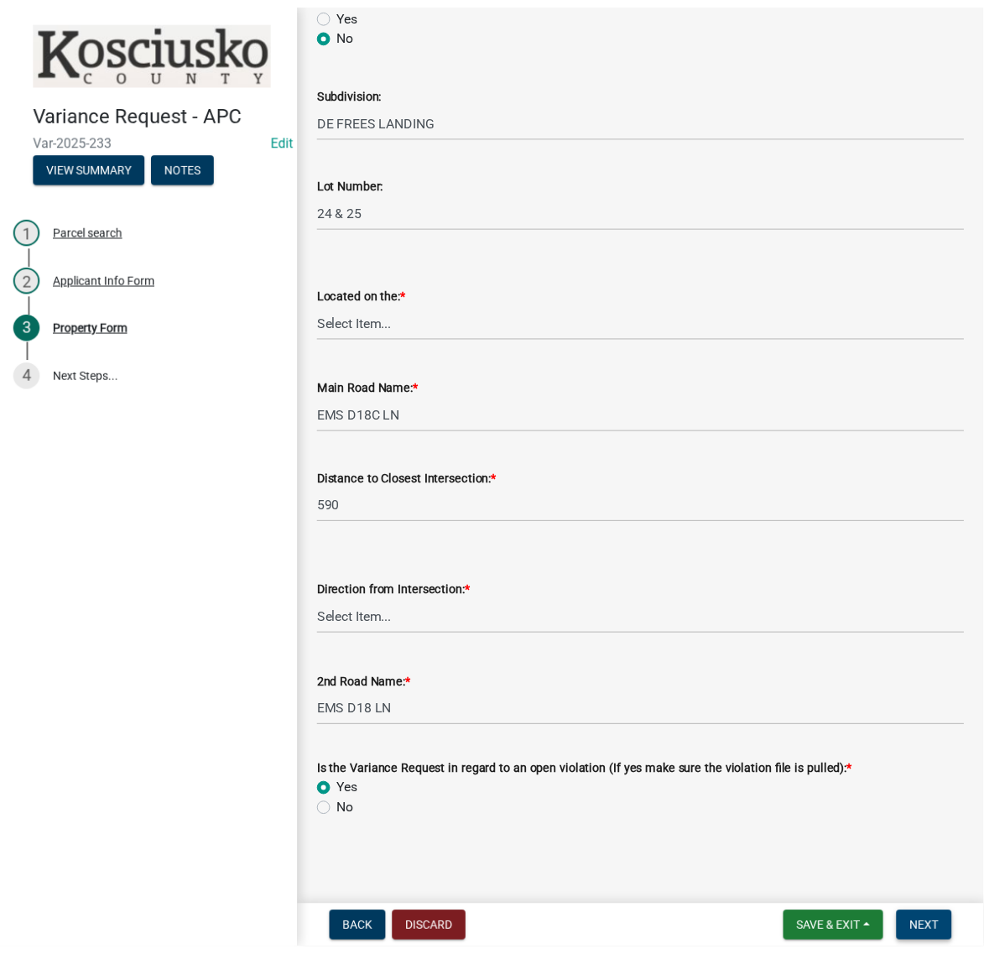
scroll to position [0, 0]
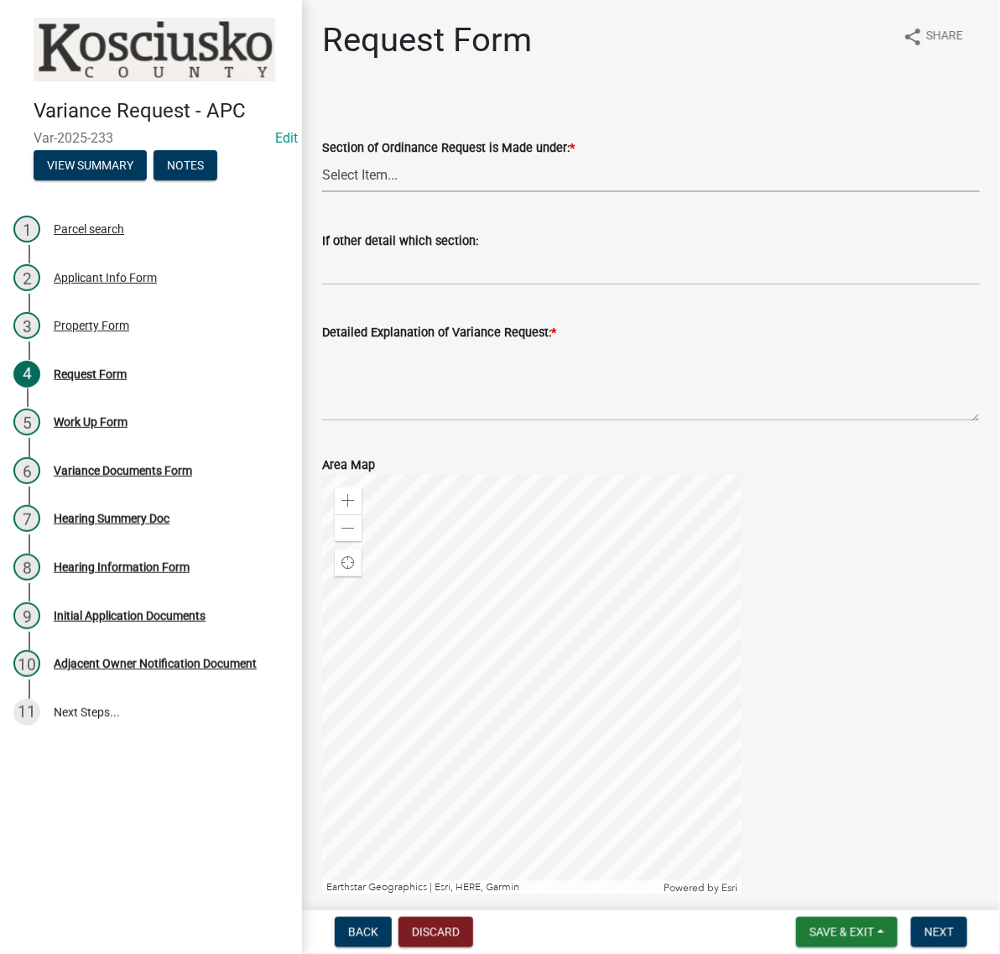
click at [366, 192] on select "Select Item... 2.10 I1 Criteria 2.11 I2 Criteria I3 Criteria 2.15 Lot and Yard …" at bounding box center [650, 175] width 657 height 34
click at [327, 192] on select "Select Item... 2.10 I1 Criteria 2.11 I2 Criteria I3 Criteria 2.15 Lot and Yard …" at bounding box center [650, 175] width 657 height 34
select select "77eb12f8-2a64-4a31-bfec-9b00716b2165"
click at [376, 421] on textarea "Detailed Explanation of Variance Request: *" at bounding box center [650, 381] width 657 height 79
type textarea "T"
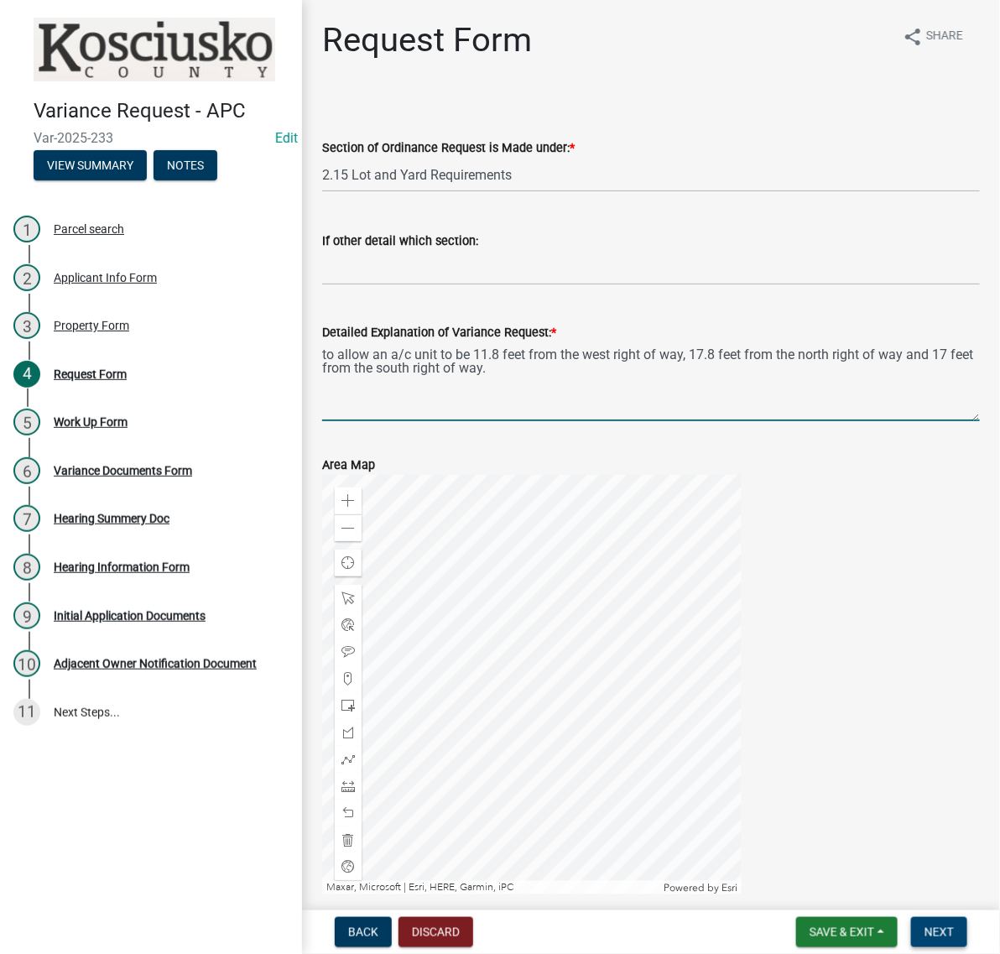
type textarea "to allow an a/c unit to be 11.8 feet from the west right of way, 17.8 feet from…"
click at [933, 931] on span "Next" at bounding box center [938, 931] width 29 height 13
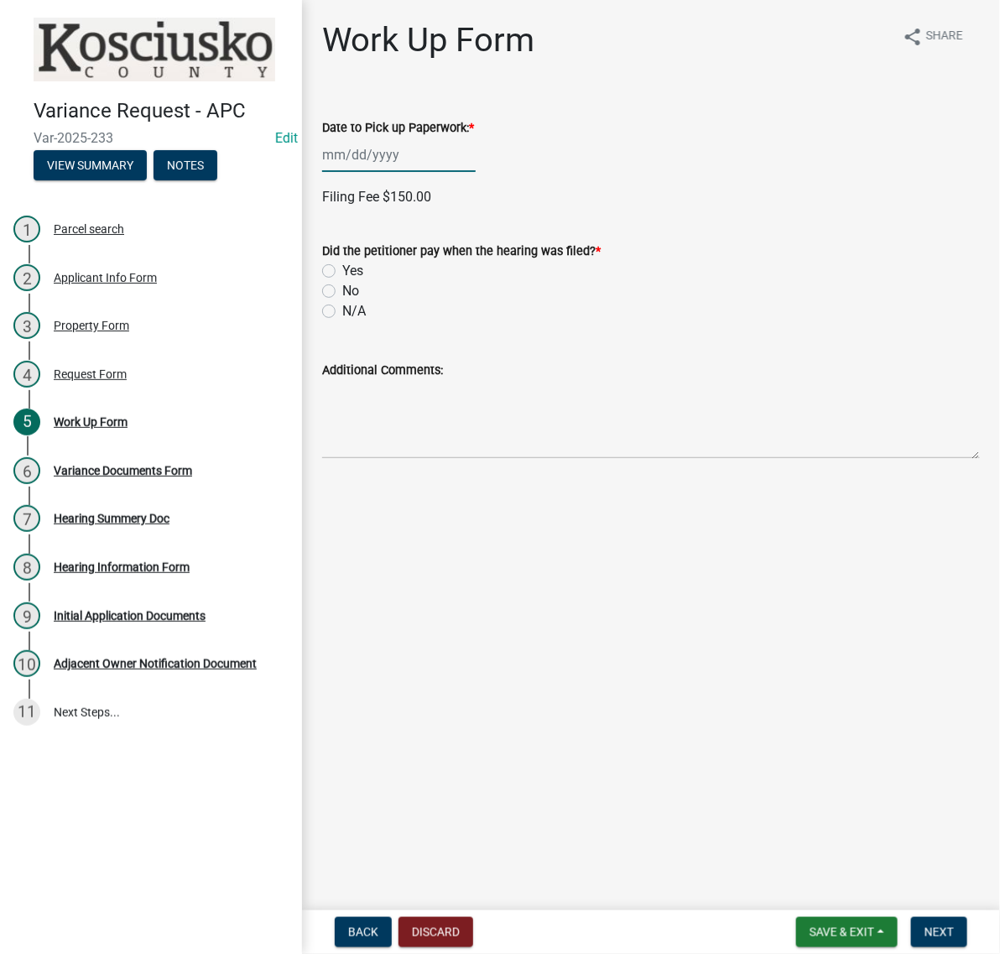
click at [408, 172] on div at bounding box center [398, 155] width 153 height 34
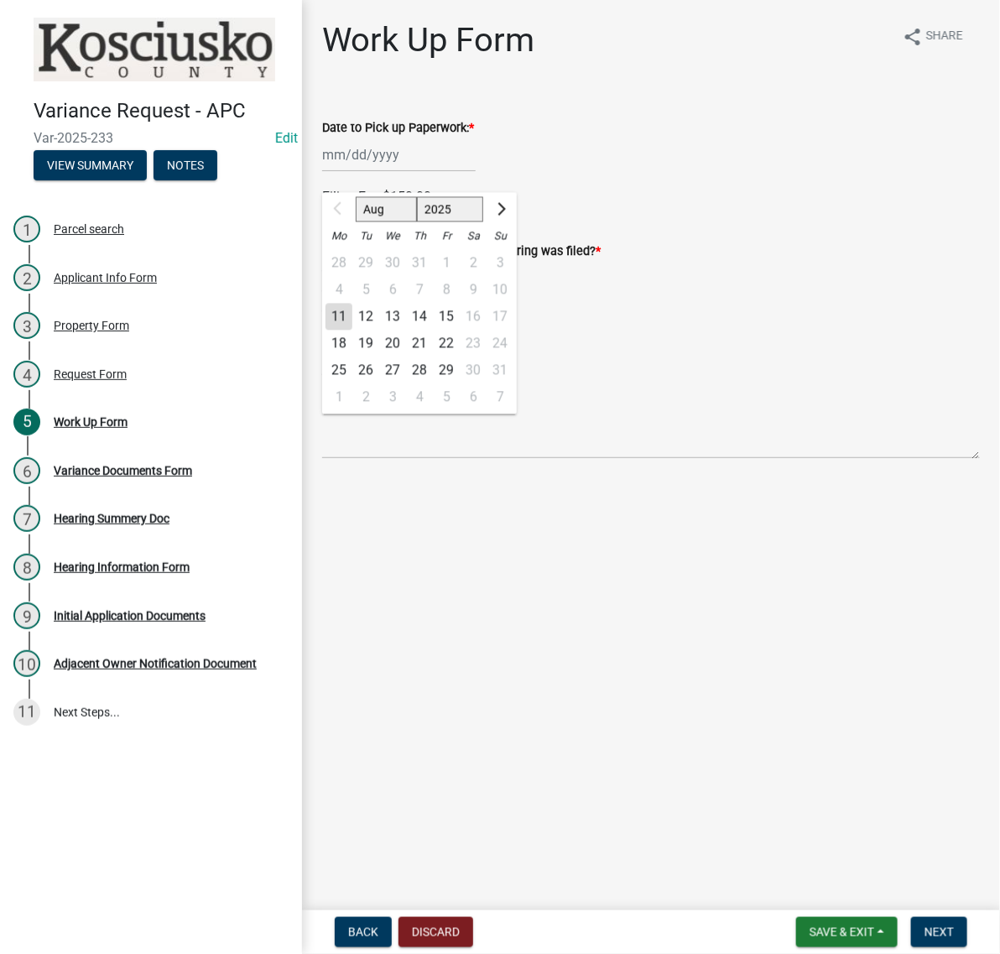
click at [344, 330] on div "11" at bounding box center [338, 317] width 27 height 27
type input "[DATE]"
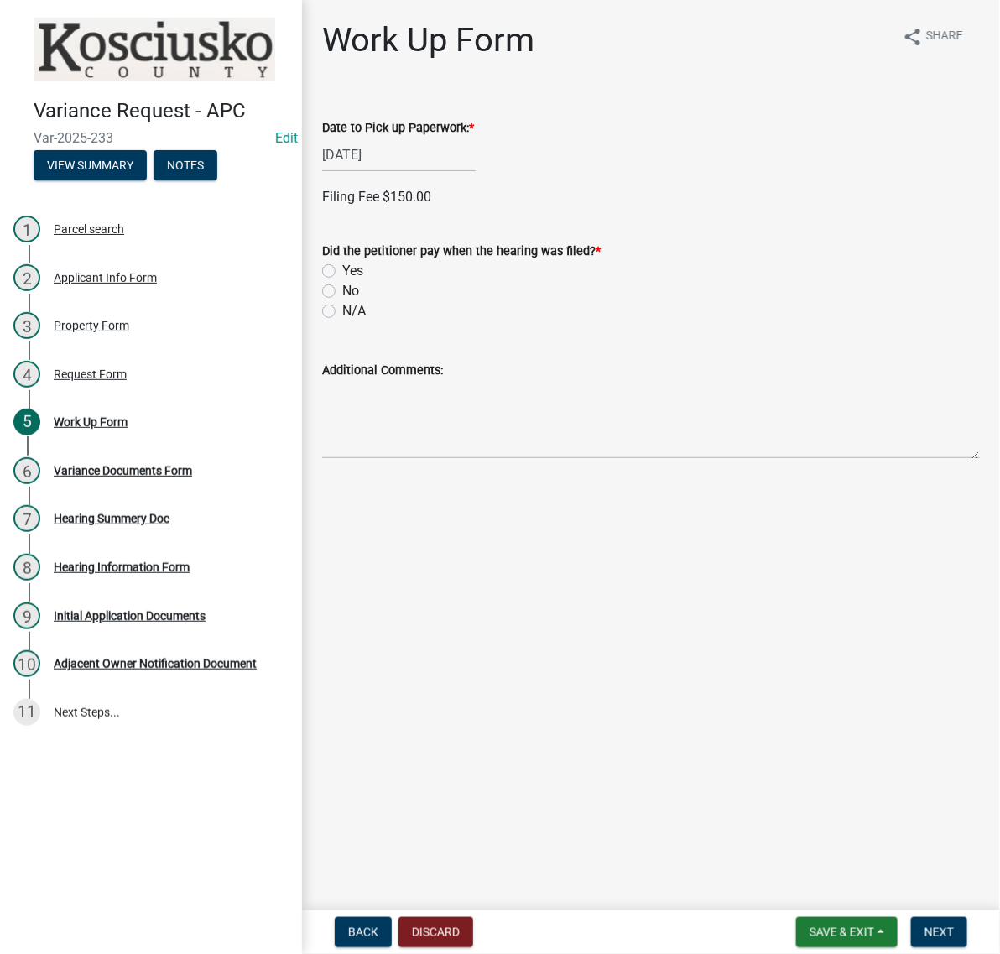
click at [342, 301] on label "No" at bounding box center [350, 291] width 17 height 20
click at [342, 292] on input "No" at bounding box center [347, 286] width 11 height 11
radio input "true"
click at [939, 927] on span "Next" at bounding box center [938, 931] width 29 height 13
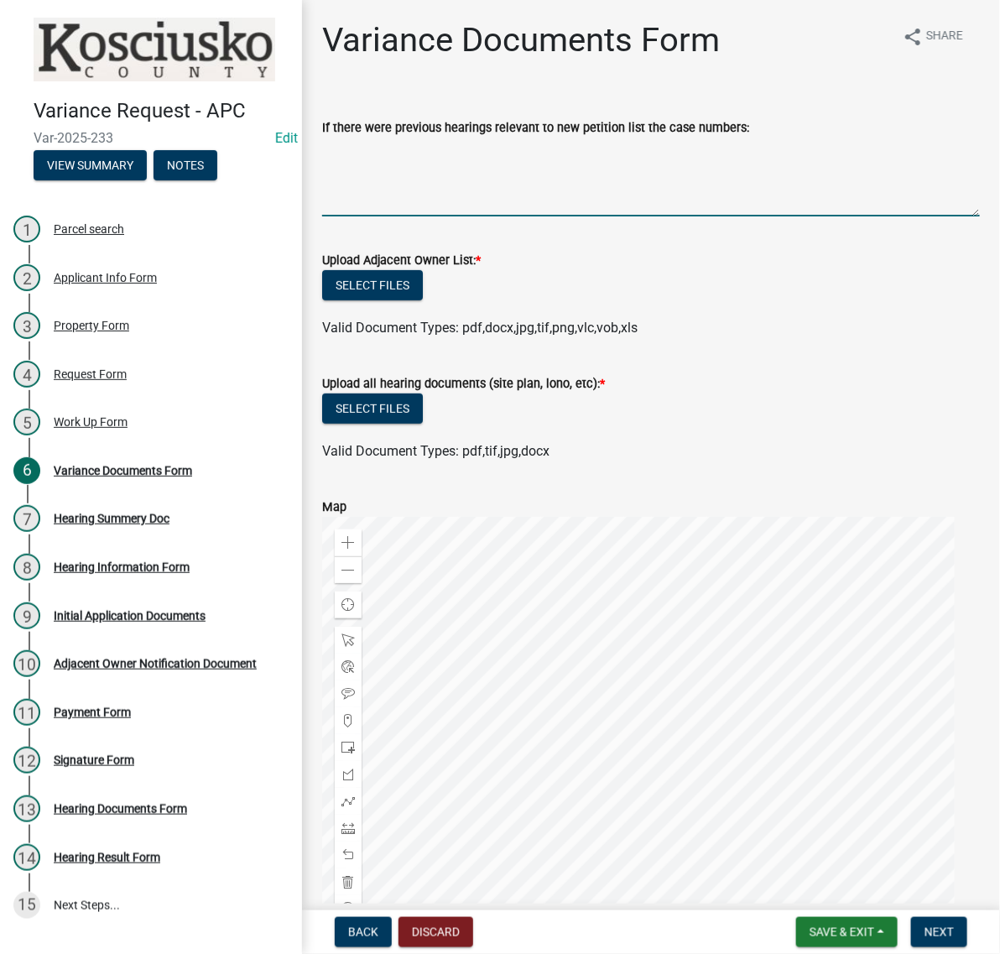
click at [499, 216] on textarea "If there were previous hearings relevant to new petition list the case numbers:" at bounding box center [650, 177] width 657 height 79
type textarea "v"
type textarea "C"
click at [533, 186] on textarea "VAR2025-46 ( not heard yet VAR2025-210 & 2025-209)" at bounding box center [650, 177] width 657 height 79
type textarea "VAR2025-46 ( WILL BE HEARD ON [DATE] VAR2025-210 & 2025-209)"
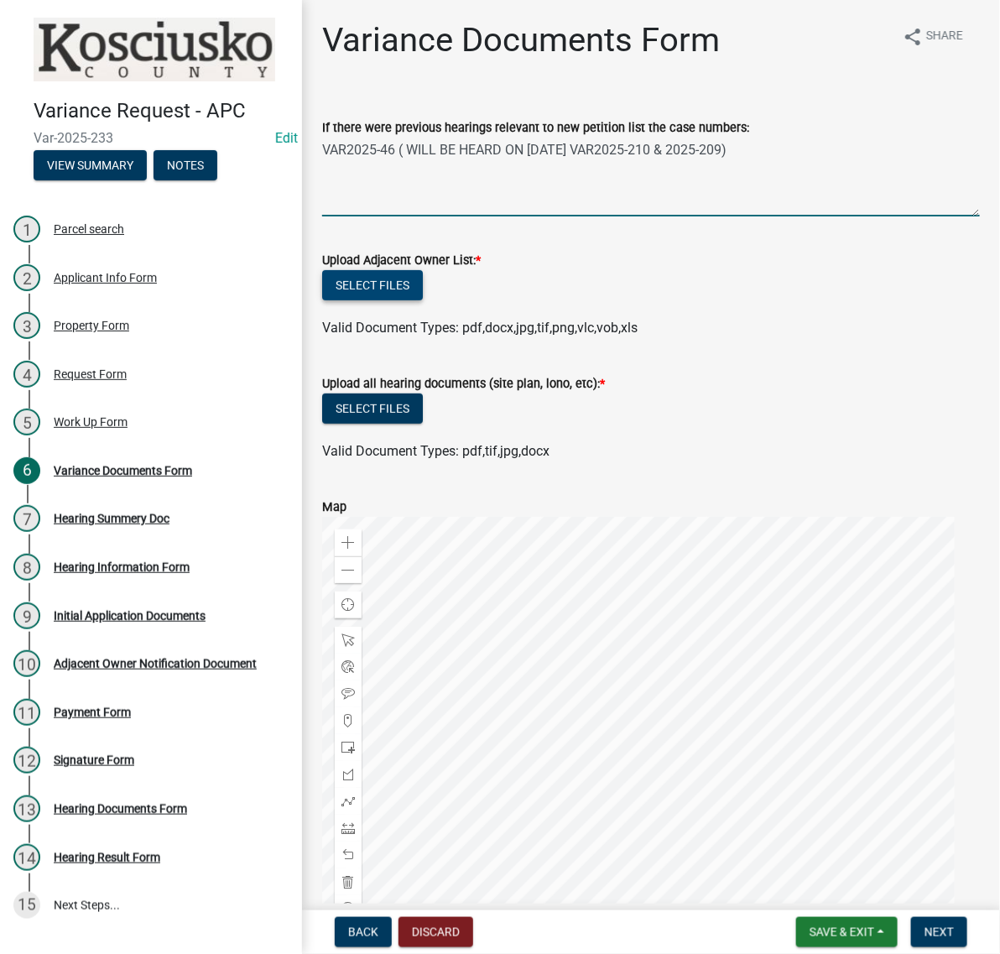
click at [423, 300] on button "Select files" at bounding box center [372, 285] width 101 height 30
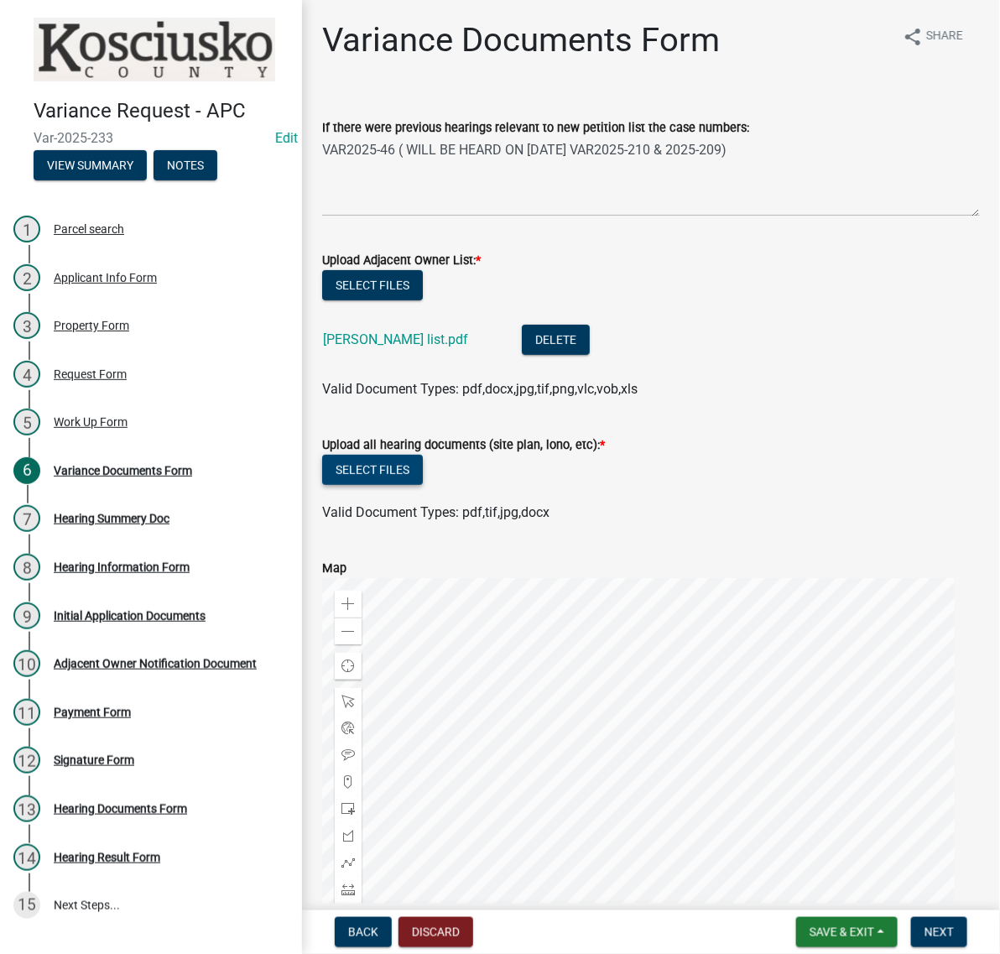
click at [415, 485] on button "Select files" at bounding box center [372, 470] width 101 height 30
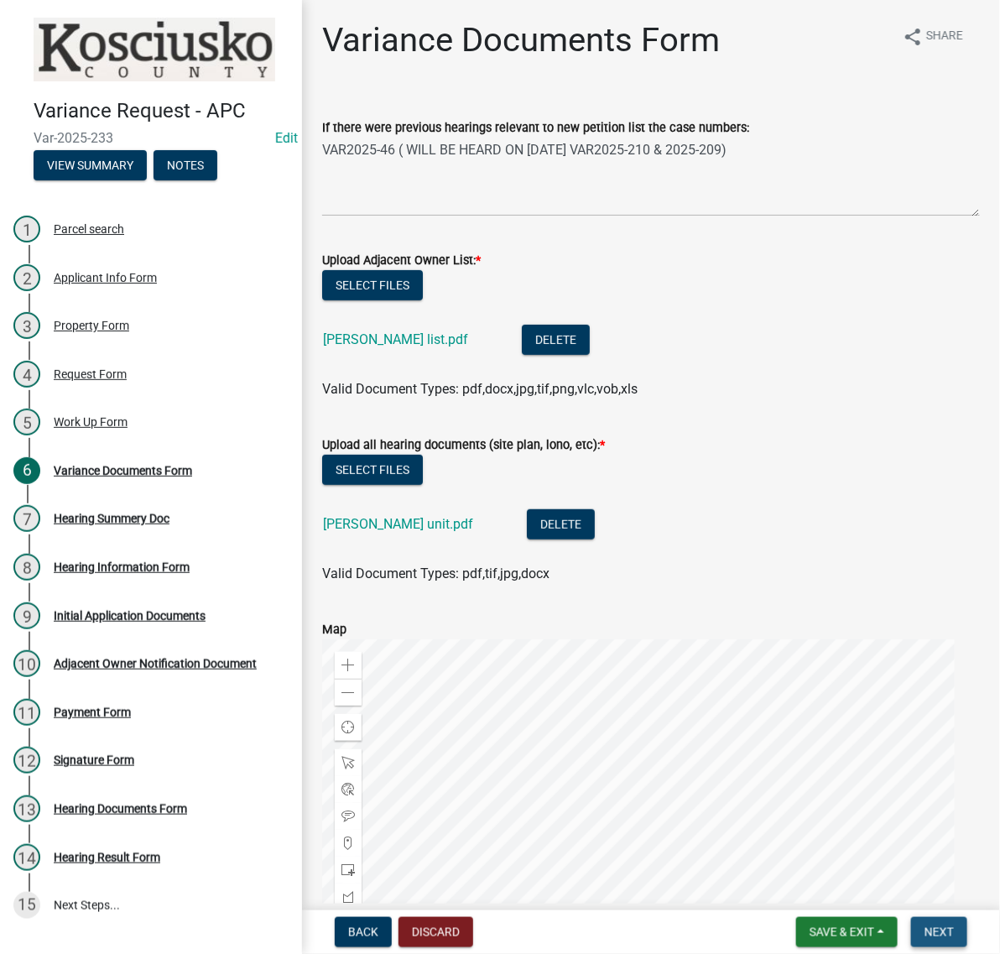
click at [924, 929] on span "Next" at bounding box center [938, 931] width 29 height 13
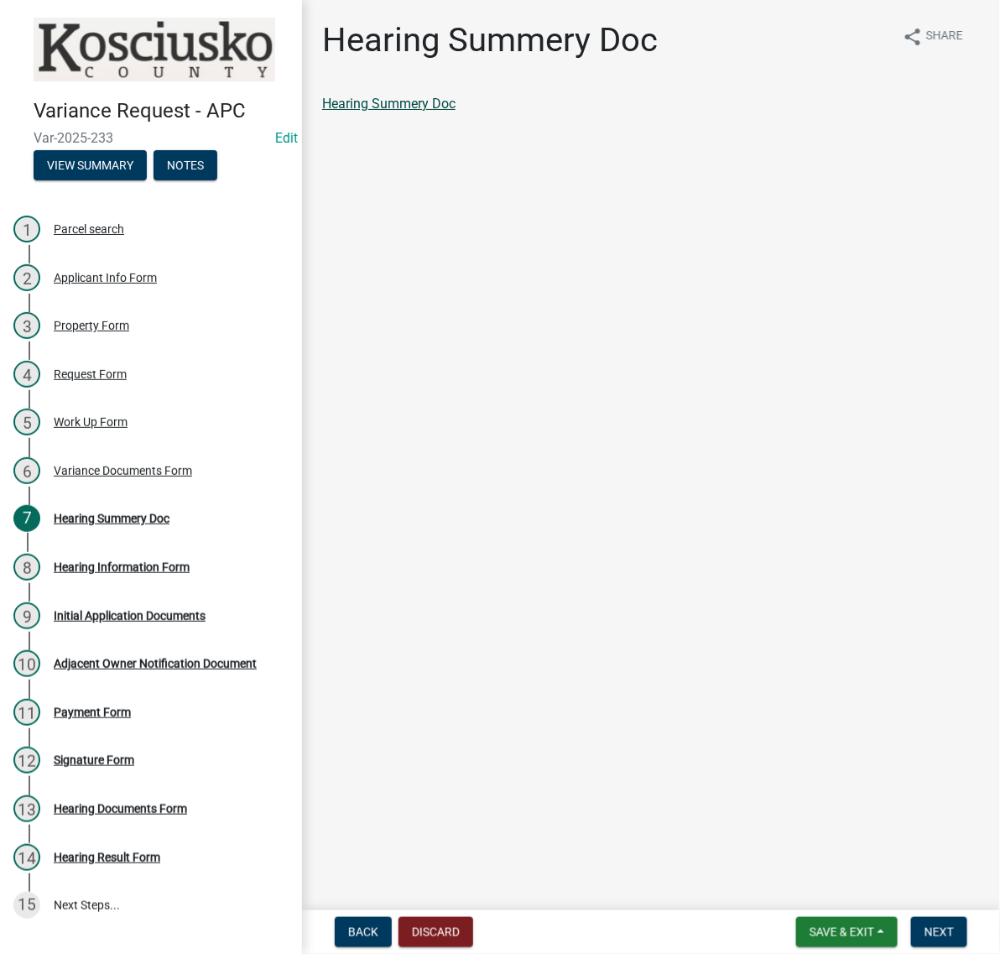
click at [455, 112] on link "Hearing Summery Doc" at bounding box center [388, 104] width 133 height 16
click at [924, 925] on span "Next" at bounding box center [938, 931] width 29 height 13
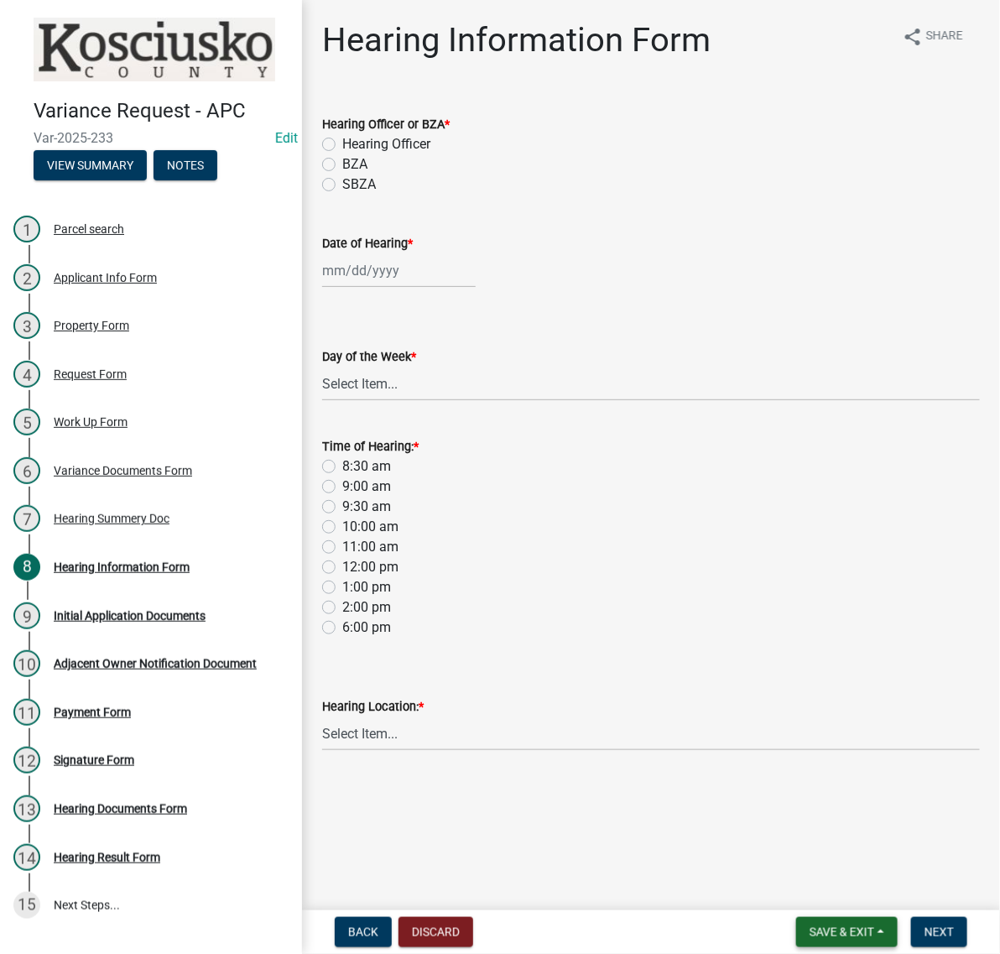
click at [809, 925] on span "Save & Exit" at bounding box center [841, 931] width 65 height 13
click at [763, 868] on button "Save & Exit" at bounding box center [830, 880] width 134 height 40
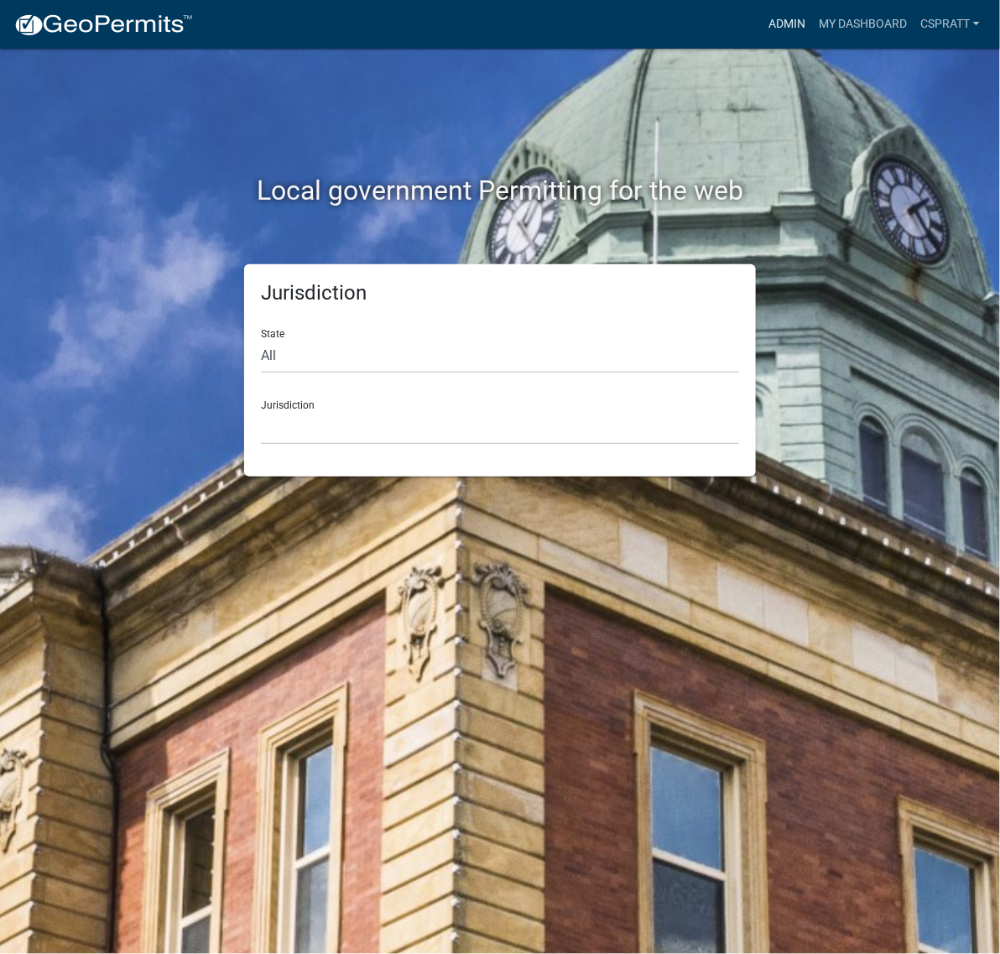
click at [761, 39] on link "Admin" at bounding box center [786, 24] width 50 height 32
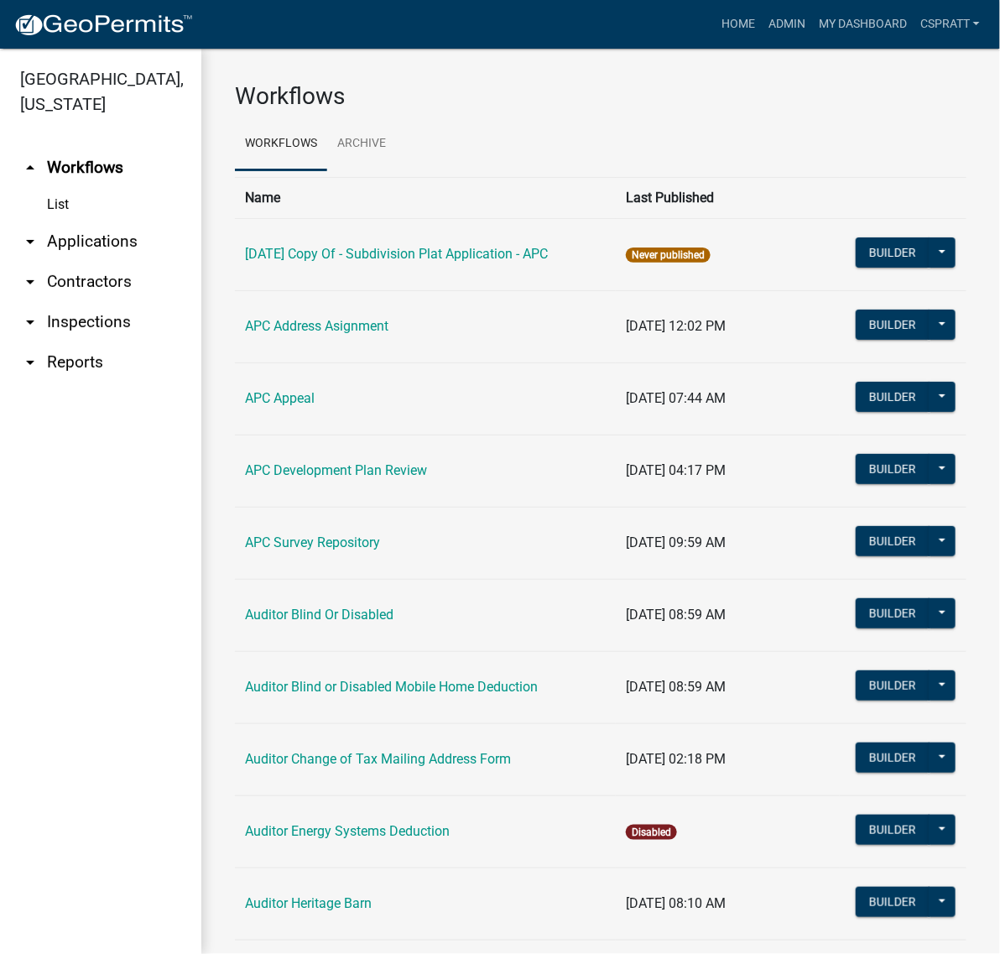
click at [132, 262] on link "arrow_drop_down Applications" at bounding box center [100, 241] width 201 height 40
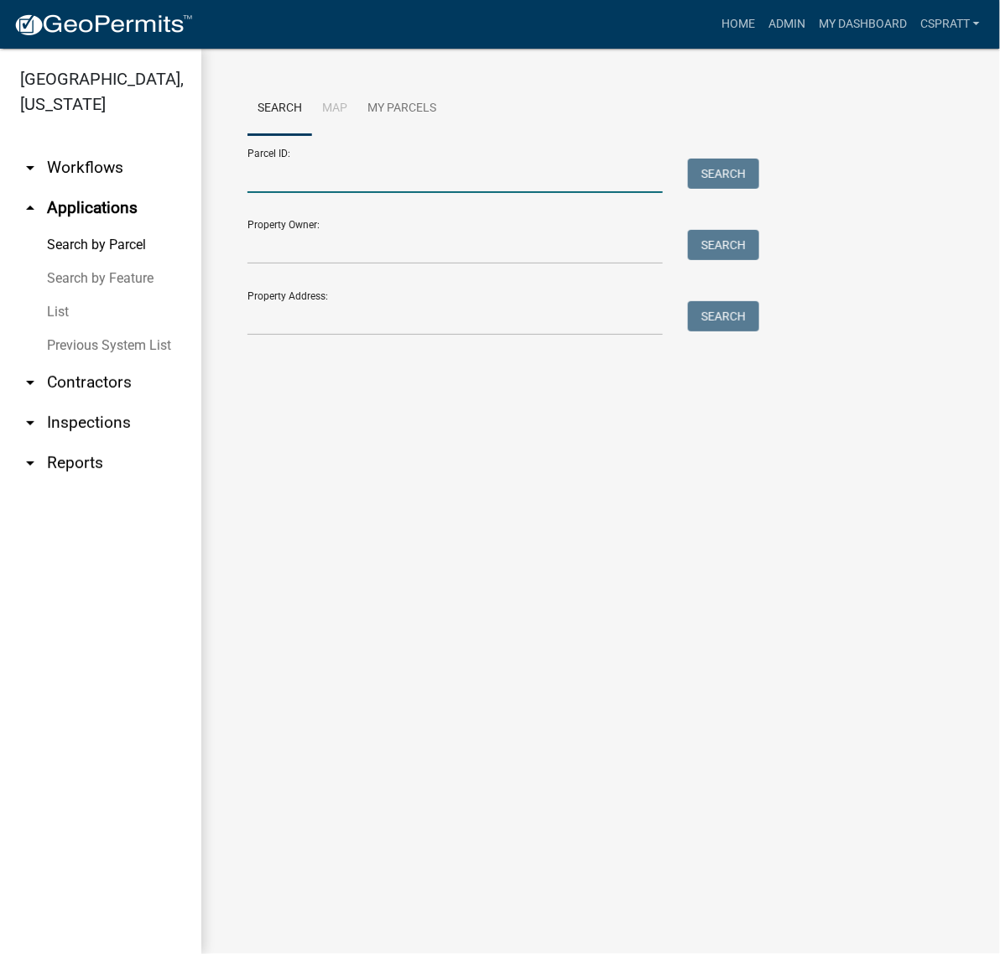
click at [289, 193] on input "Parcel ID:" at bounding box center [454, 175] width 415 height 34
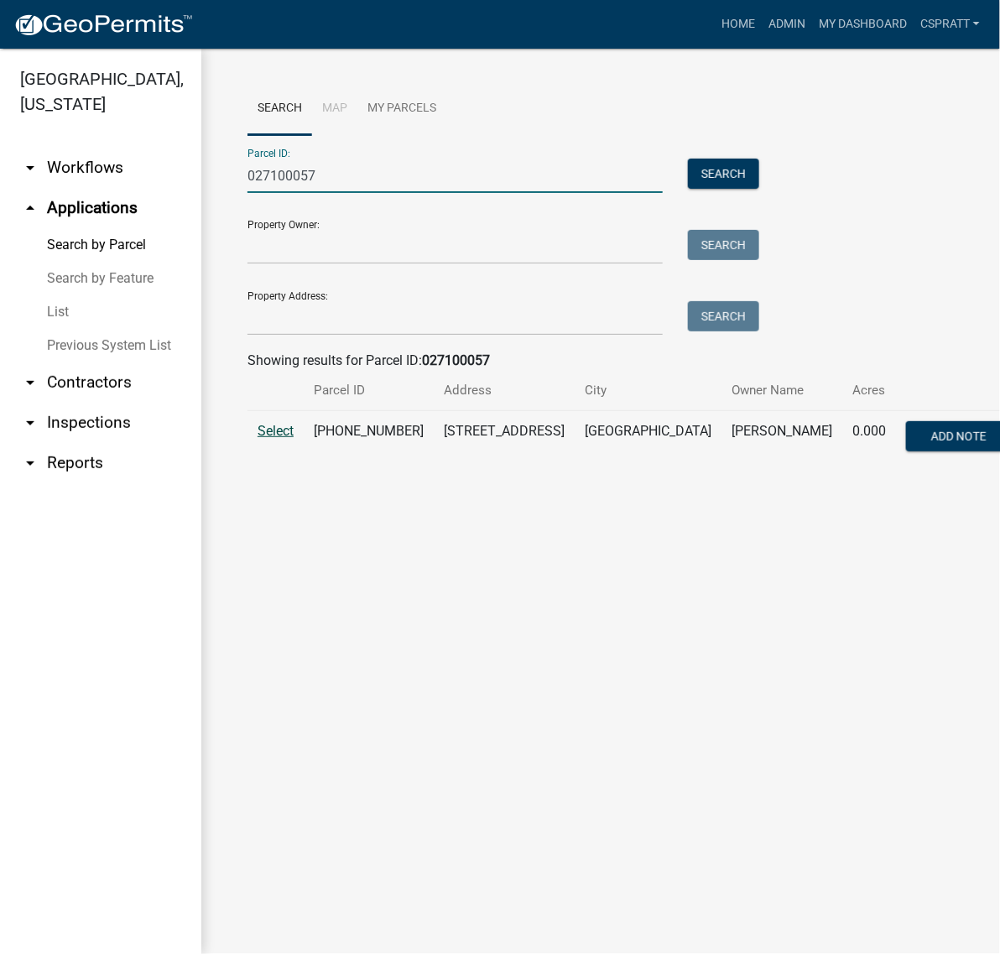
type input "027100057"
click at [285, 439] on span "Select" at bounding box center [275, 431] width 36 height 16
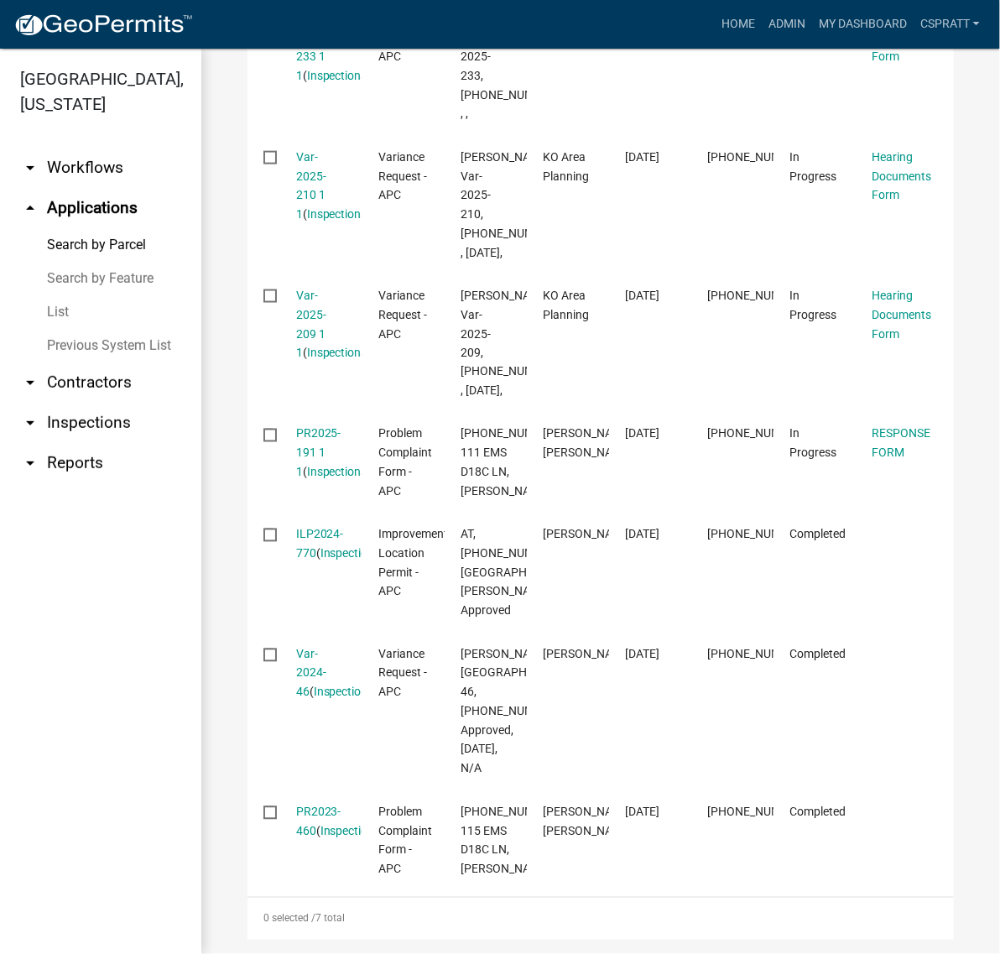
scroll to position [647, 0]
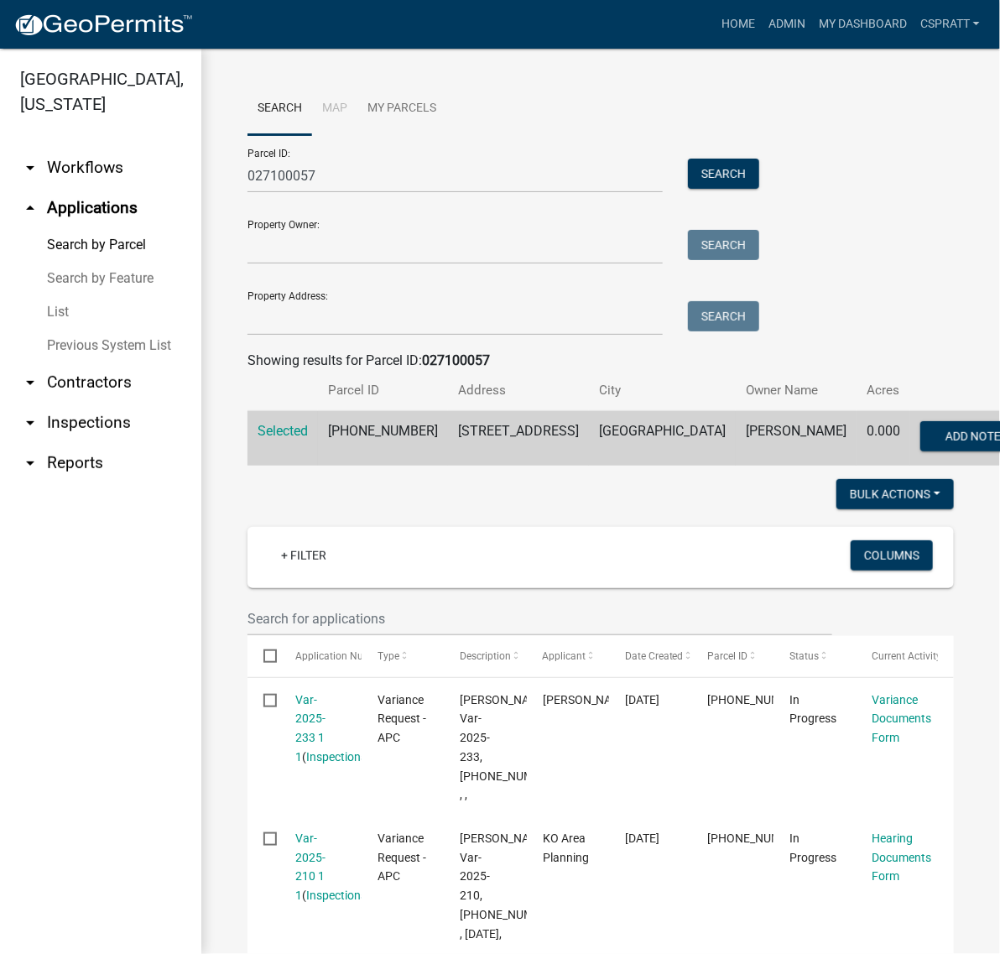
scroll to position [647, 0]
